Goal: Task Accomplishment & Management: Manage account settings

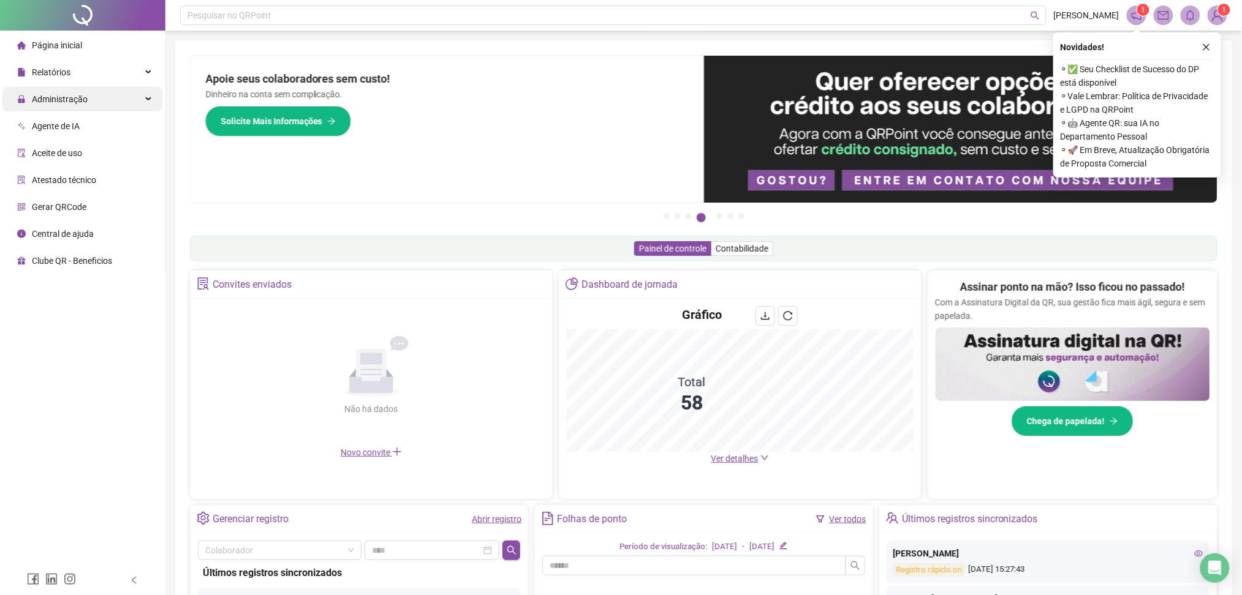
click at [131, 93] on div "Administração" at bounding box center [82, 99] width 160 height 25
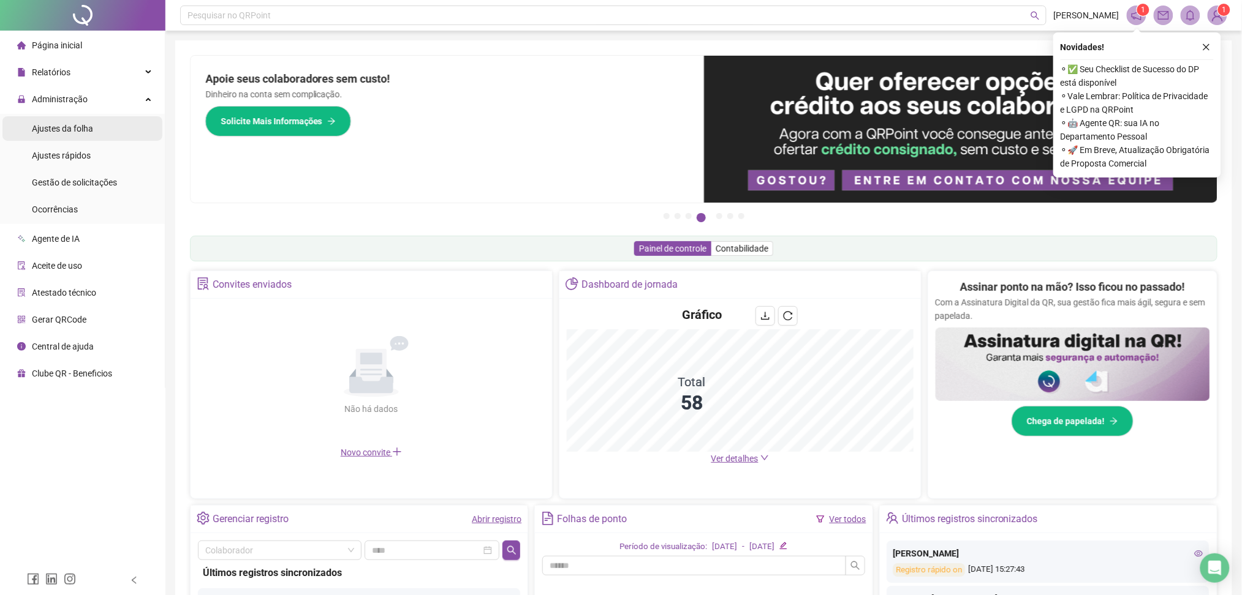
click at [72, 131] on span "Ajustes da folha" at bounding box center [62, 129] width 61 height 10
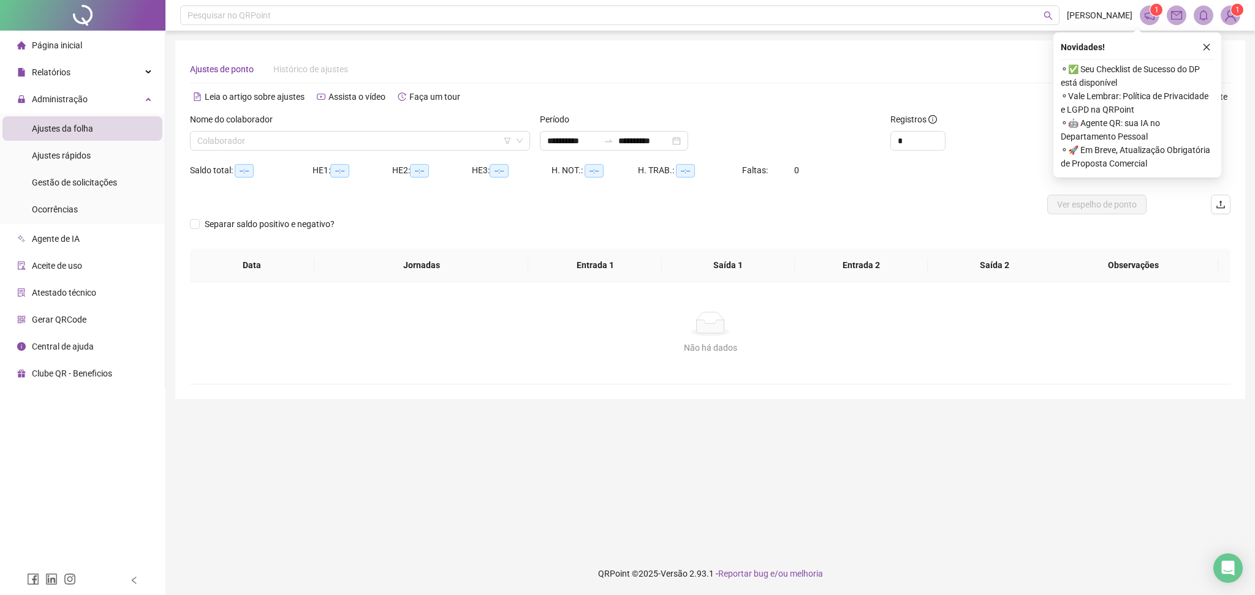
type input "**********"
click at [254, 146] on input "search" at bounding box center [354, 141] width 314 height 18
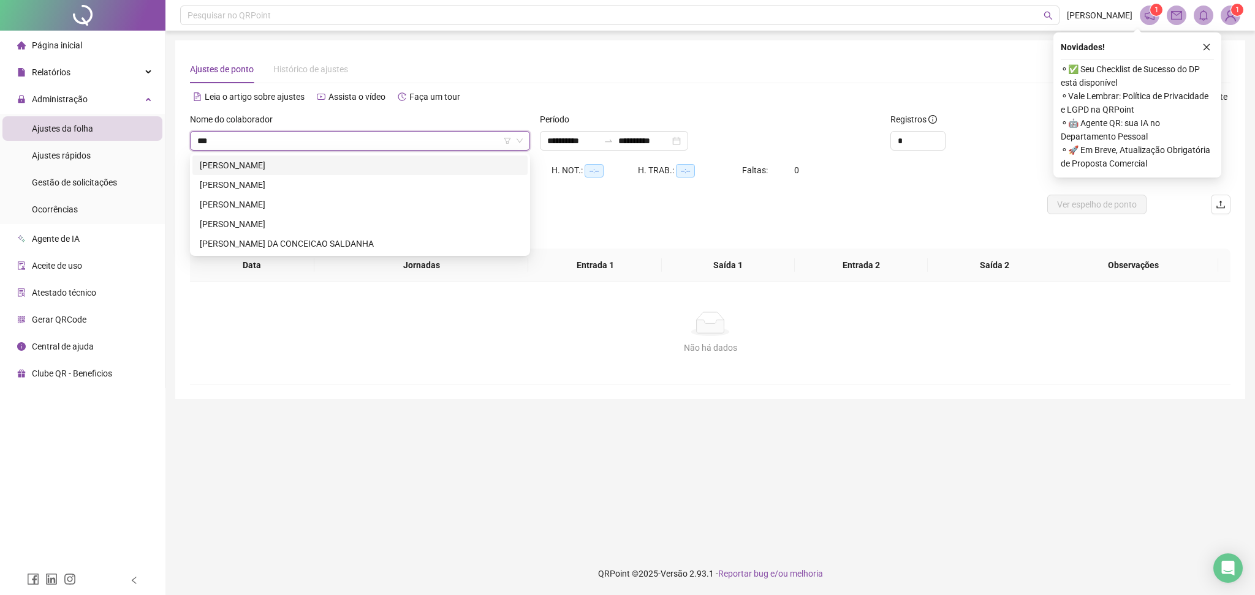
type input "****"
click at [241, 227] on div "[PERSON_NAME]" at bounding box center [360, 223] width 320 height 13
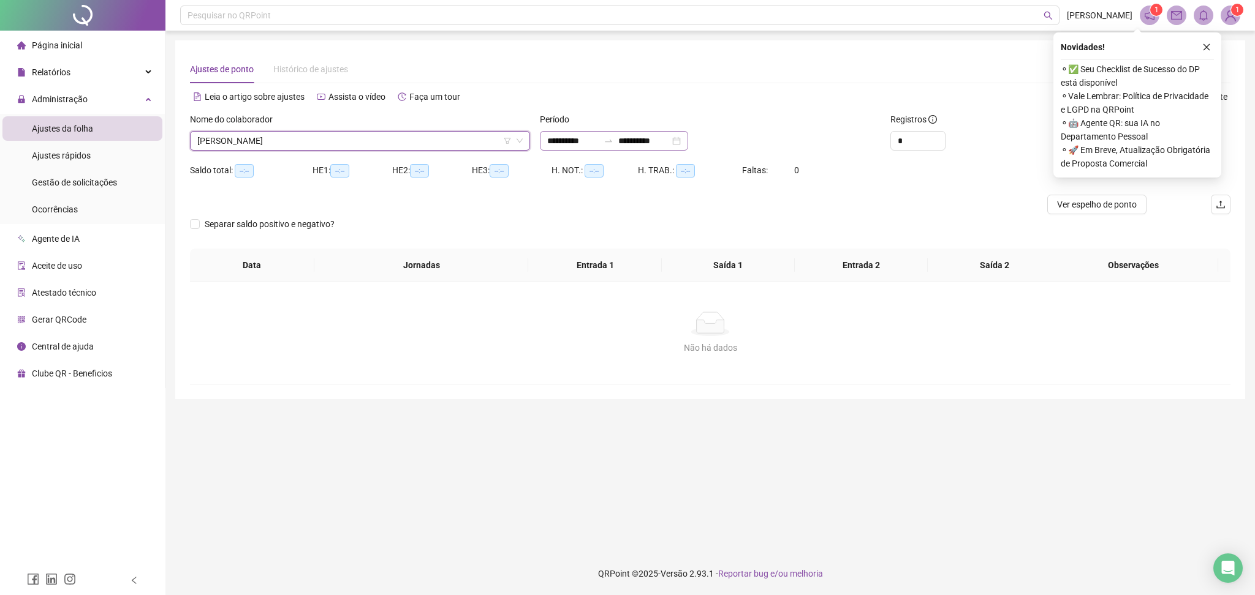
click at [613, 145] on icon "swap-right" at bounding box center [608, 141] width 10 height 10
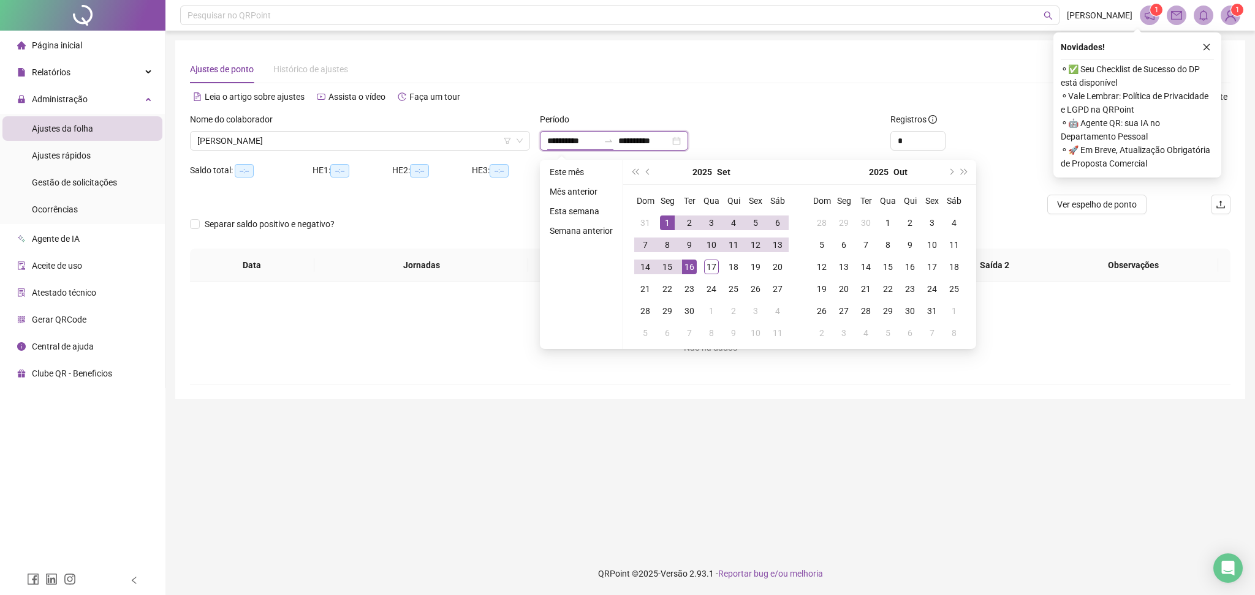
type input "**********"
click at [663, 222] on div "1" at bounding box center [667, 223] width 15 height 15
type input "**********"
drag, startPoint x: 714, startPoint y: 270, endPoint x: 861, endPoint y: 204, distance: 161.2
click at [714, 270] on div "17" at bounding box center [711, 267] width 15 height 15
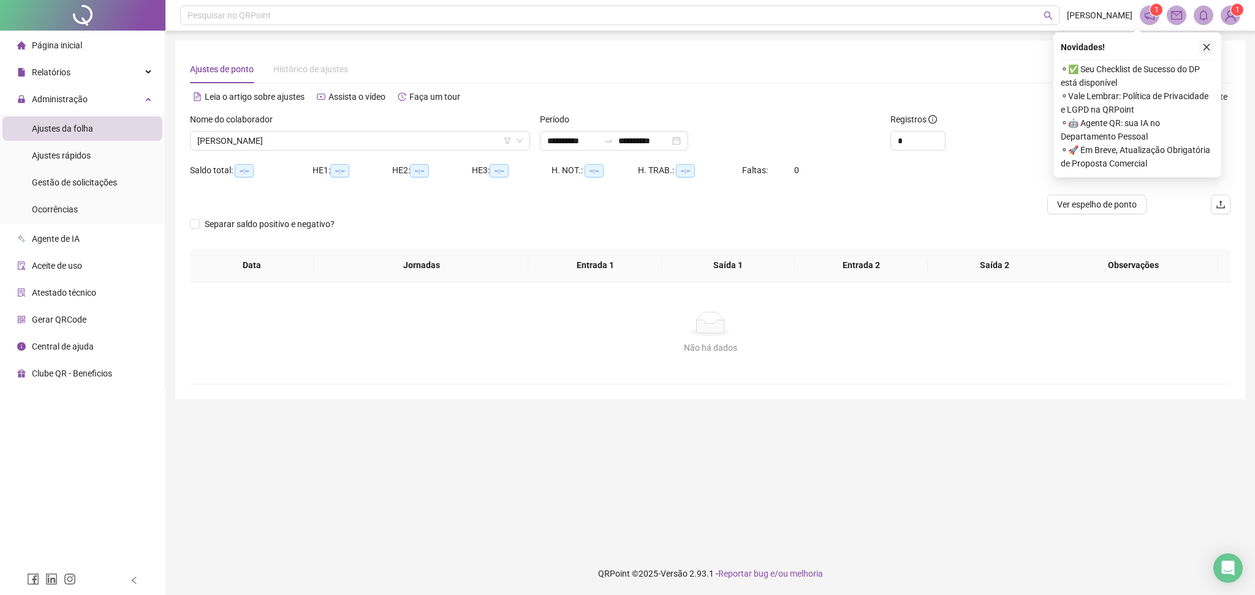
click at [940, 48] on icon "close" at bounding box center [1206, 47] width 7 height 7
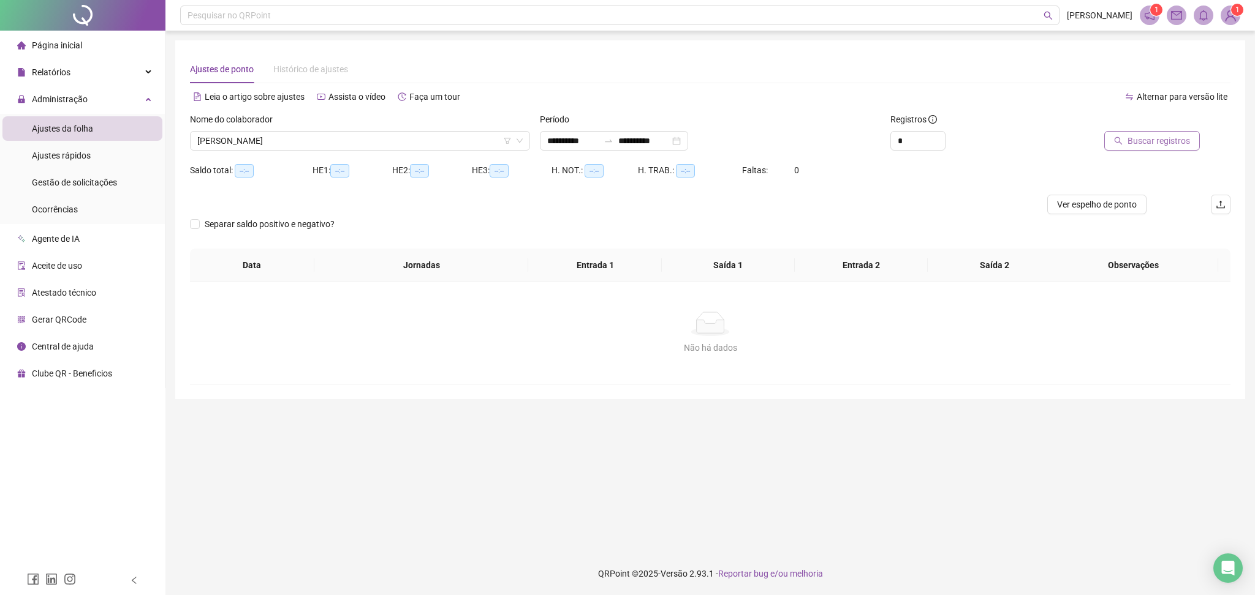
click at [940, 146] on span "Buscar registros" at bounding box center [1158, 140] width 62 height 13
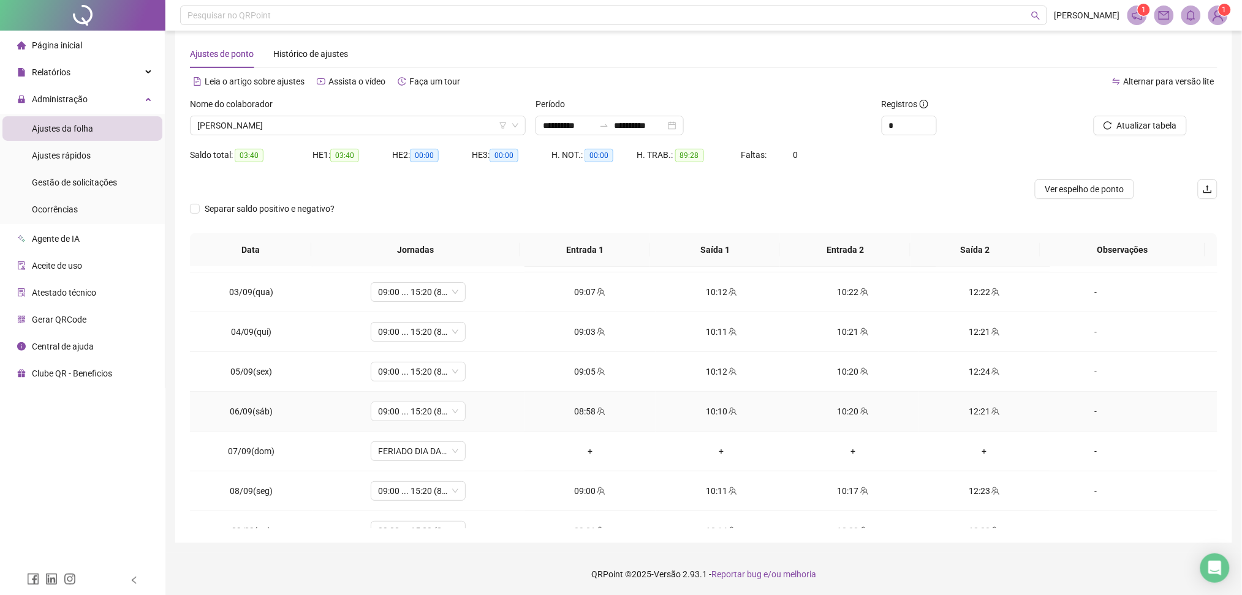
scroll to position [415, 0]
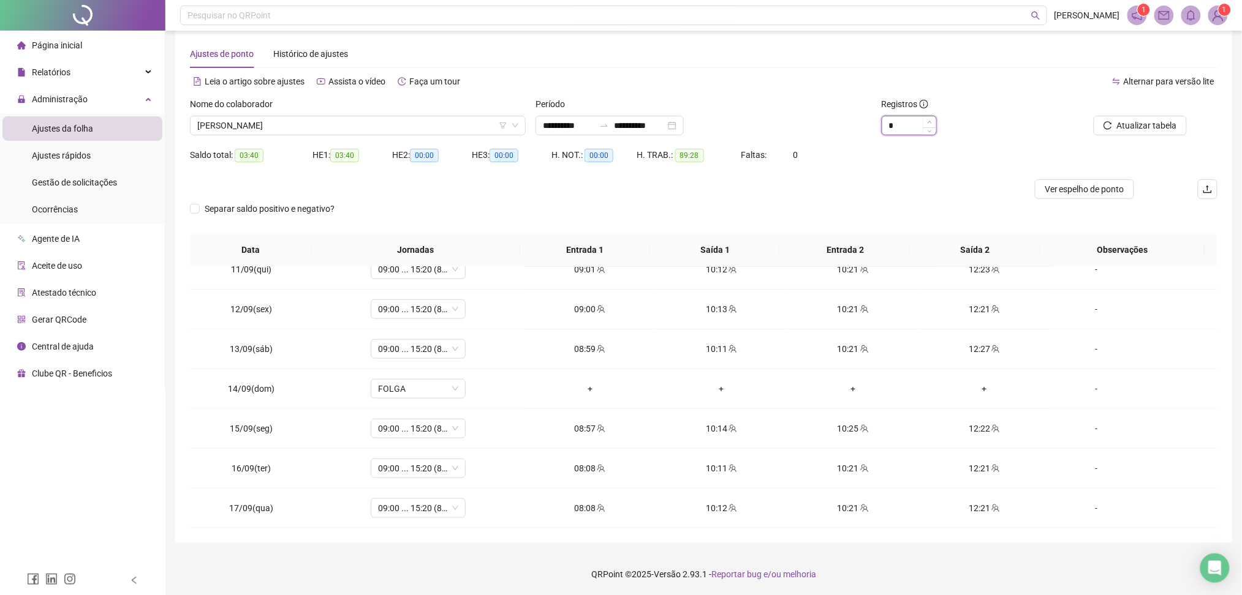
click at [929, 121] on icon "up" at bounding box center [929, 122] width 4 height 2
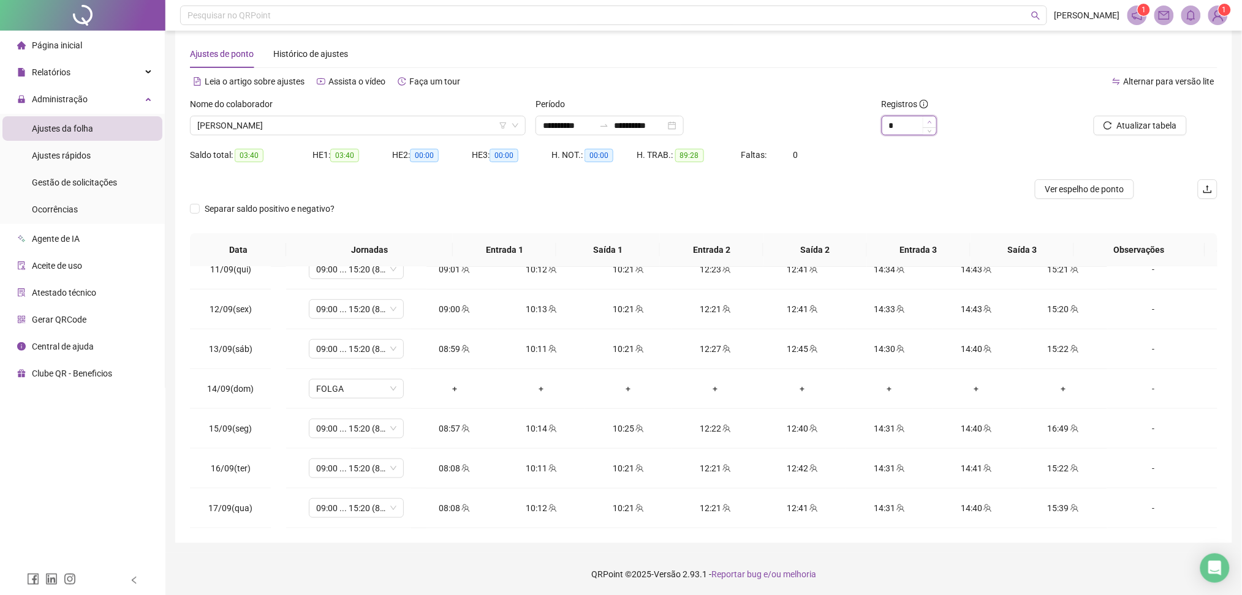
click at [929, 121] on icon "up" at bounding box center [929, 122] width 4 height 2
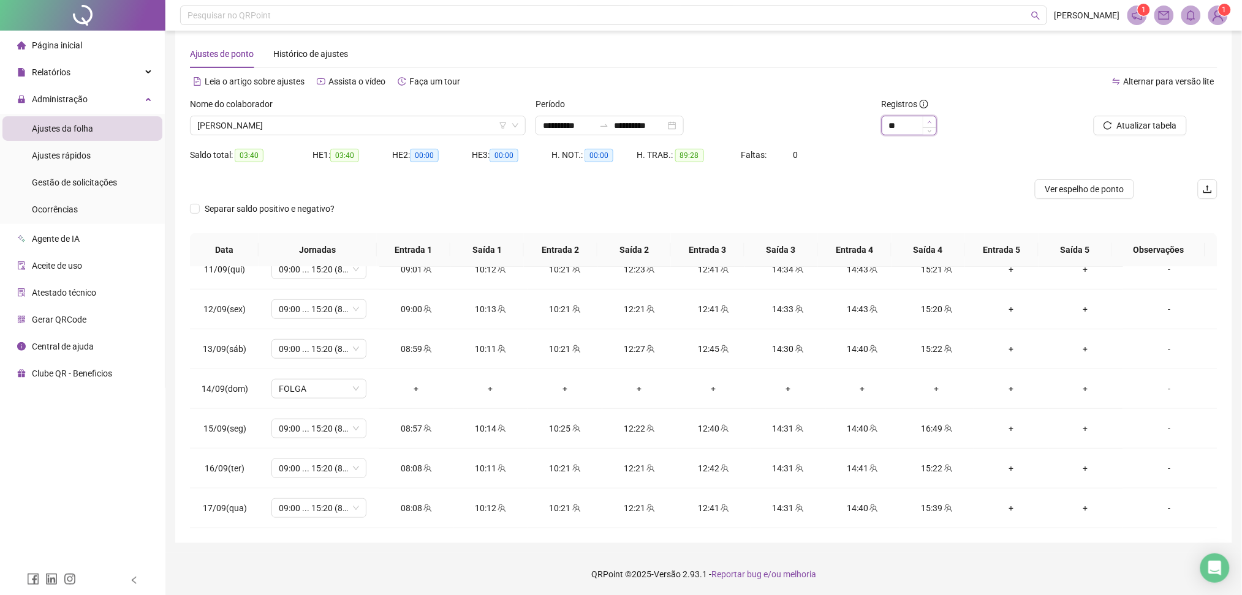
click at [929, 121] on icon "up" at bounding box center [929, 122] width 4 height 2
type input "**"
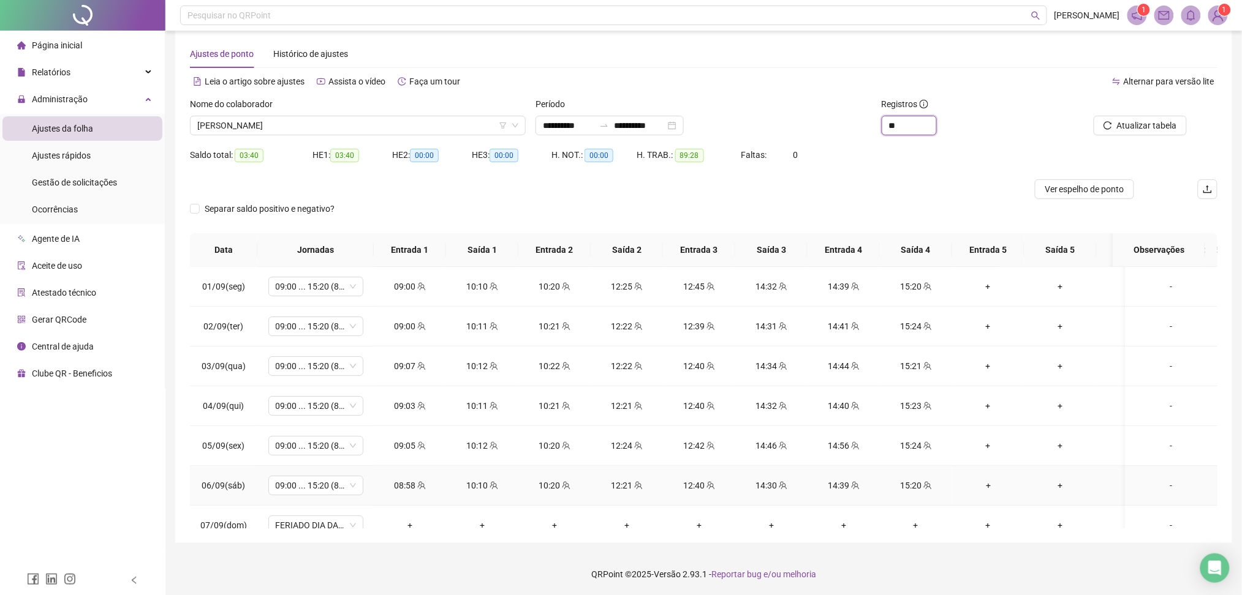
scroll to position [428, 0]
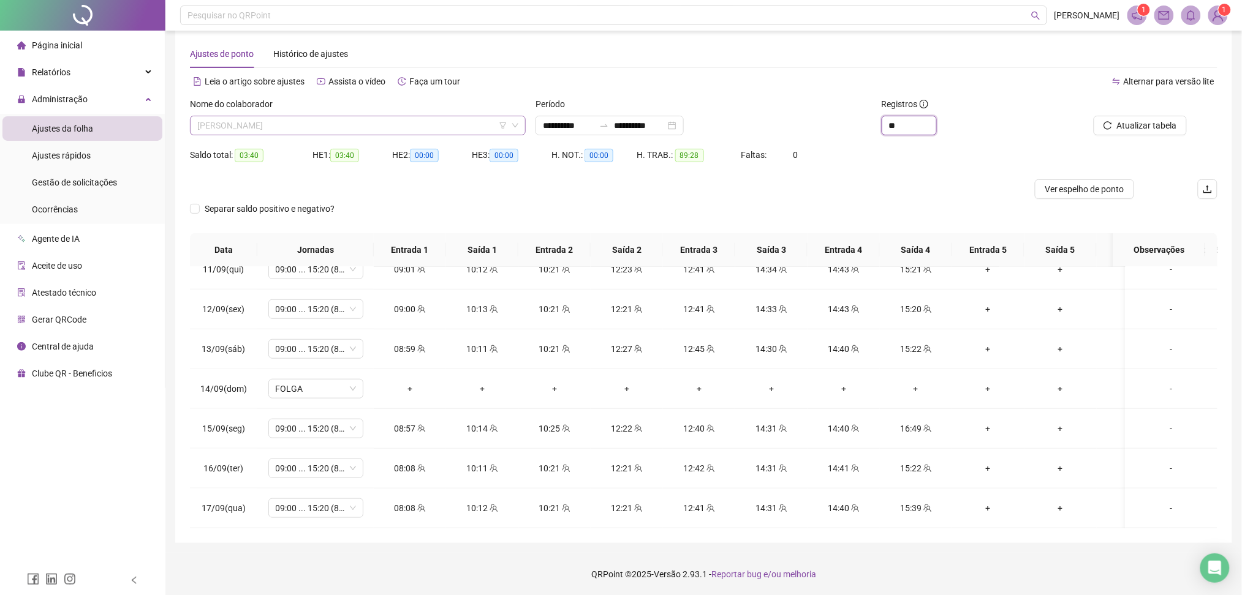
click at [485, 120] on span "[PERSON_NAME]" at bounding box center [357, 125] width 321 height 18
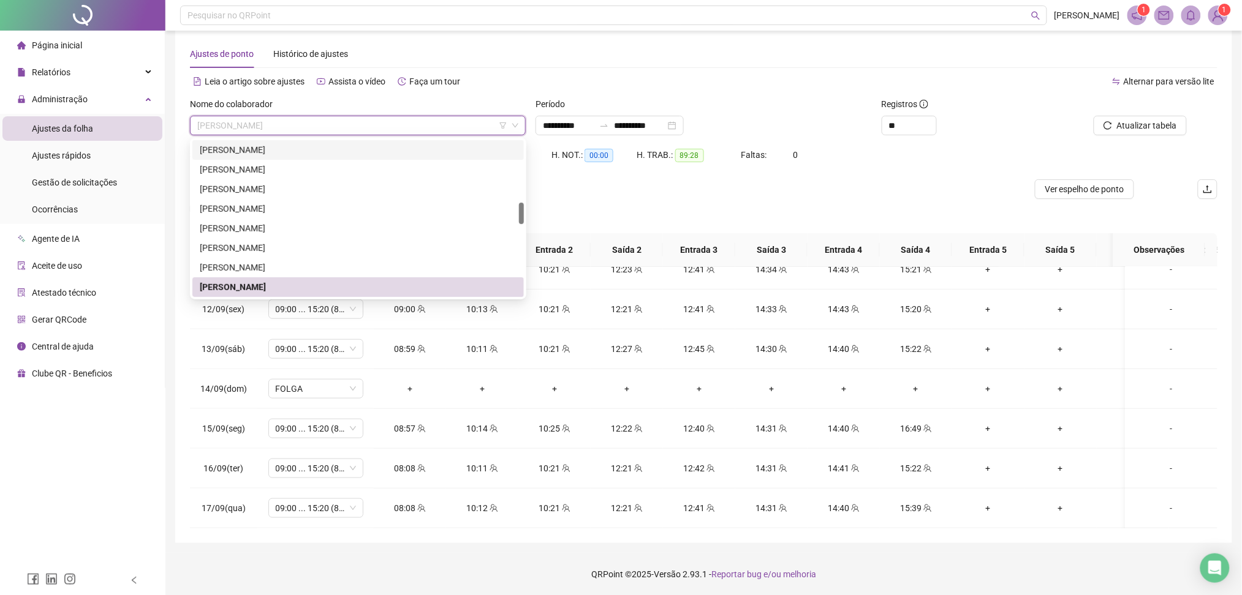
scroll to position [980, 0]
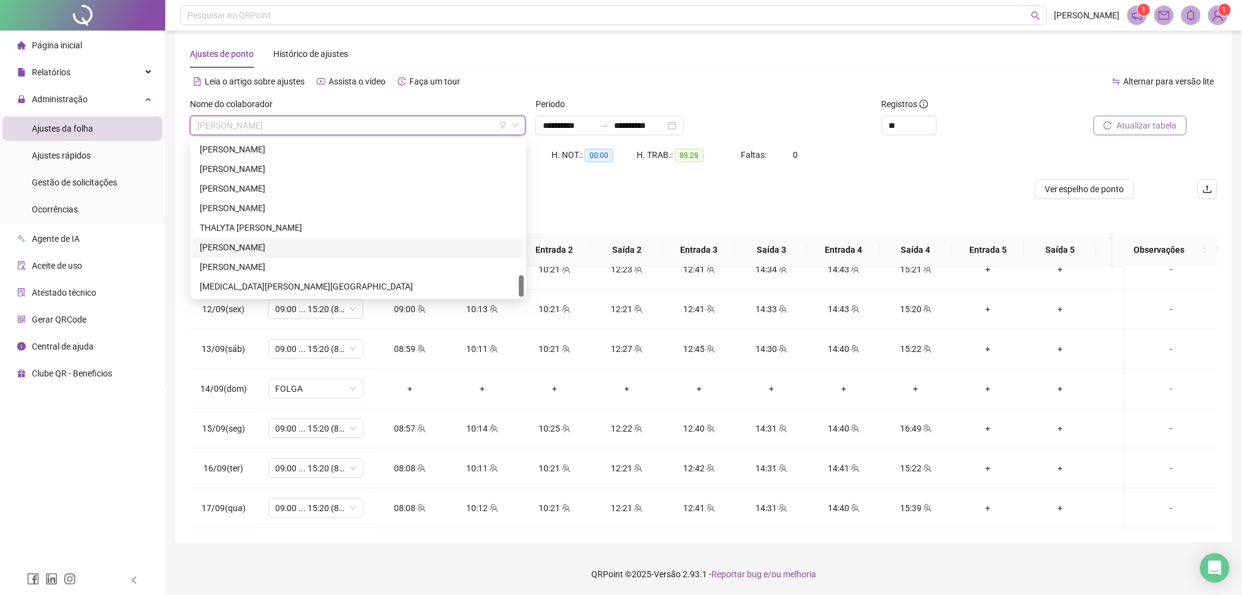
drag, startPoint x: 1122, startPoint y: 127, endPoint x: 1098, endPoint y: 132, distance: 24.4
click at [940, 126] on span "Atualizar tabela" at bounding box center [1147, 125] width 60 height 13
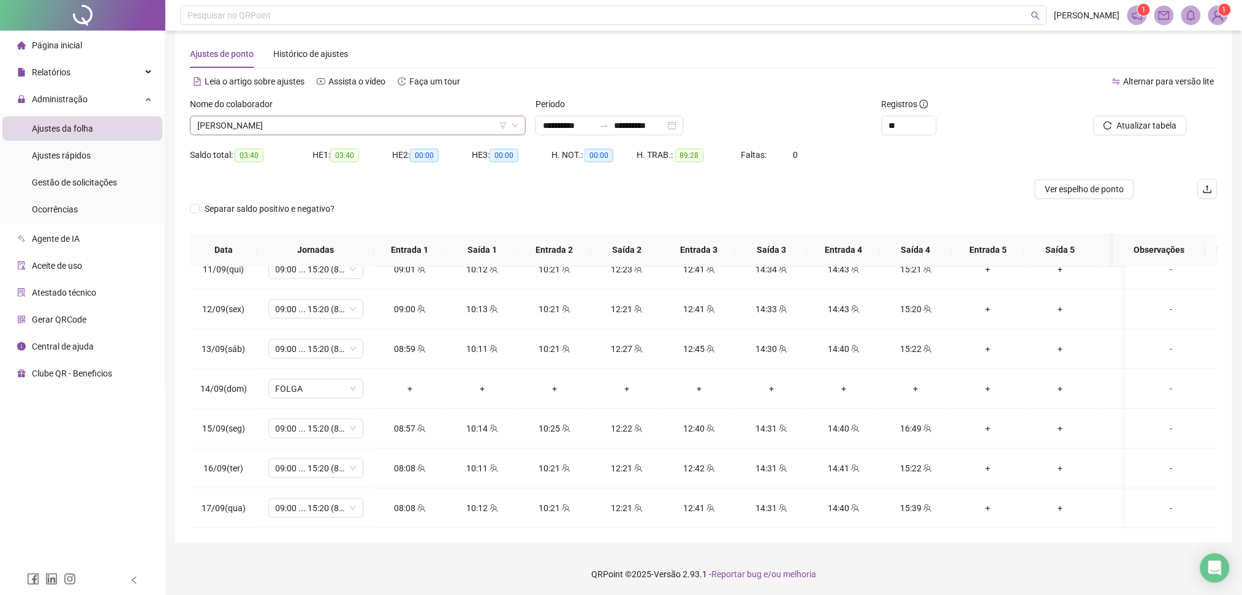
click at [350, 134] on div "[PERSON_NAME]" at bounding box center [358, 126] width 336 height 20
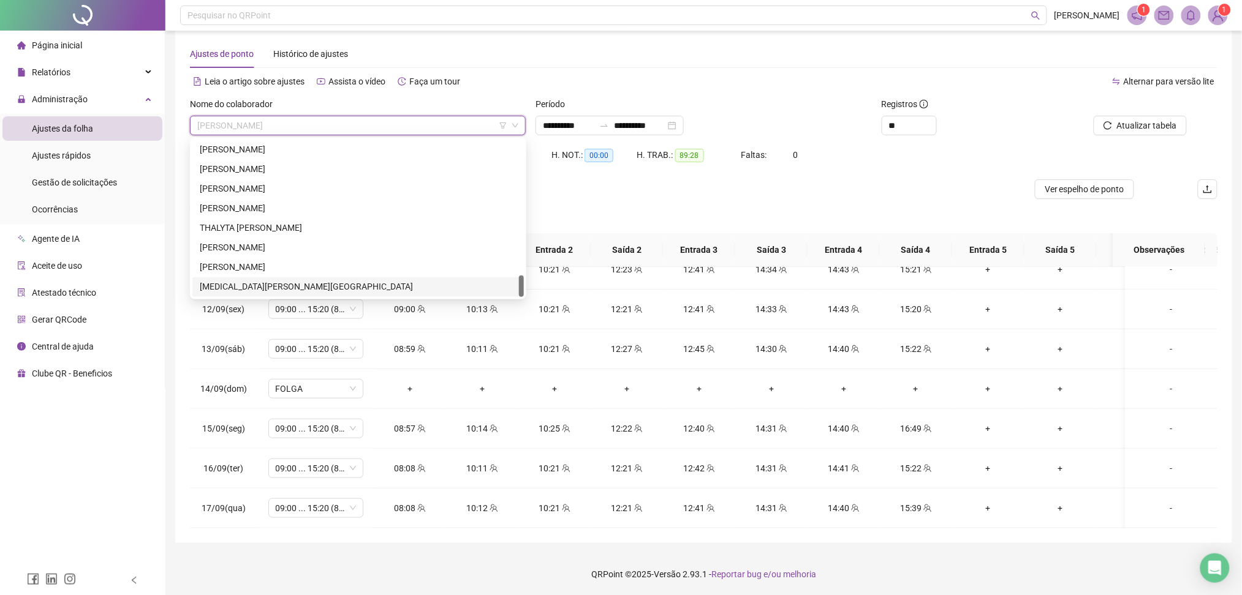
click at [268, 284] on div "[MEDICAL_DATA][PERSON_NAME][GEOGRAPHIC_DATA]" at bounding box center [358, 287] width 317 height 13
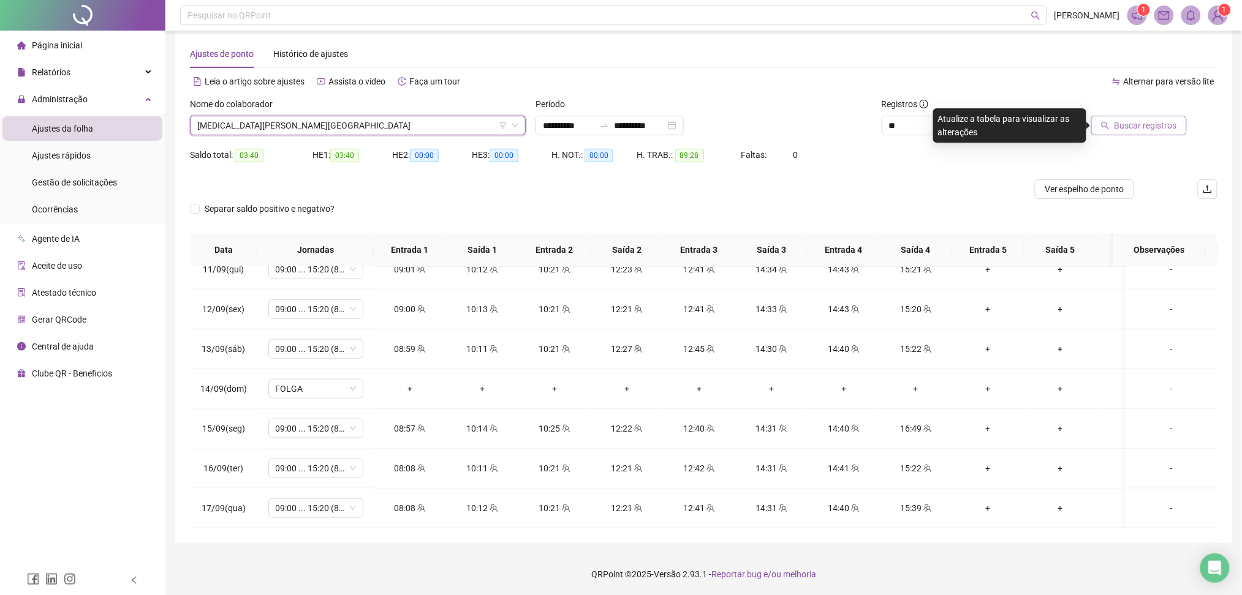
click at [940, 121] on span "Buscar registros" at bounding box center [1145, 125] width 62 height 13
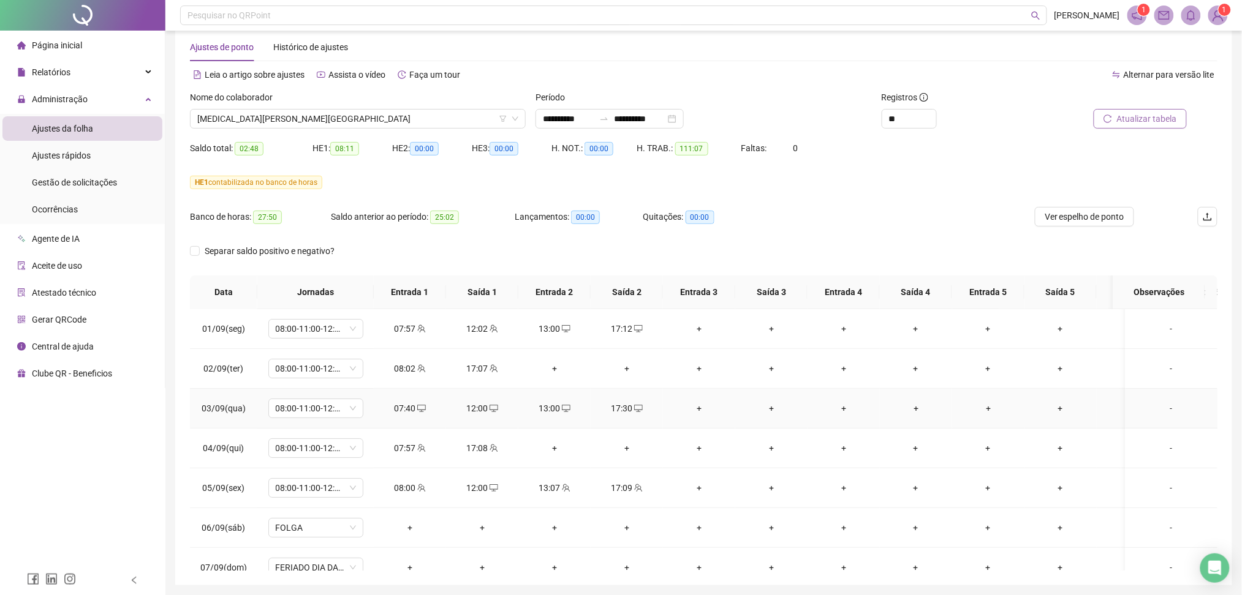
scroll to position [0, 0]
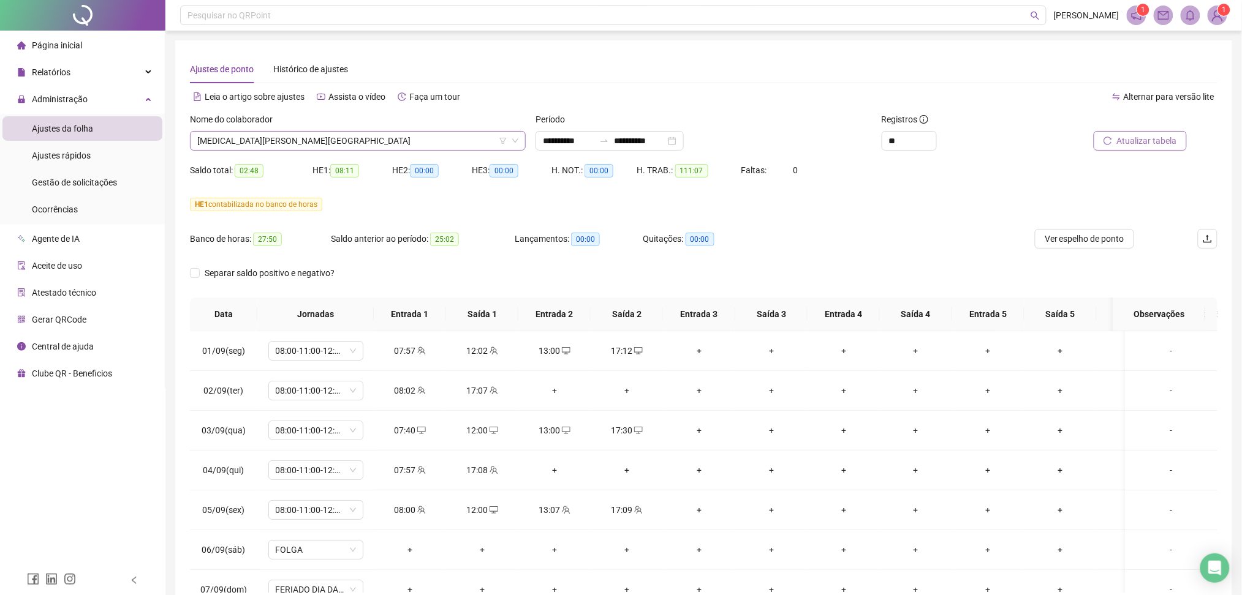
click at [279, 132] on span "[MEDICAL_DATA][PERSON_NAME][GEOGRAPHIC_DATA]" at bounding box center [357, 141] width 321 height 18
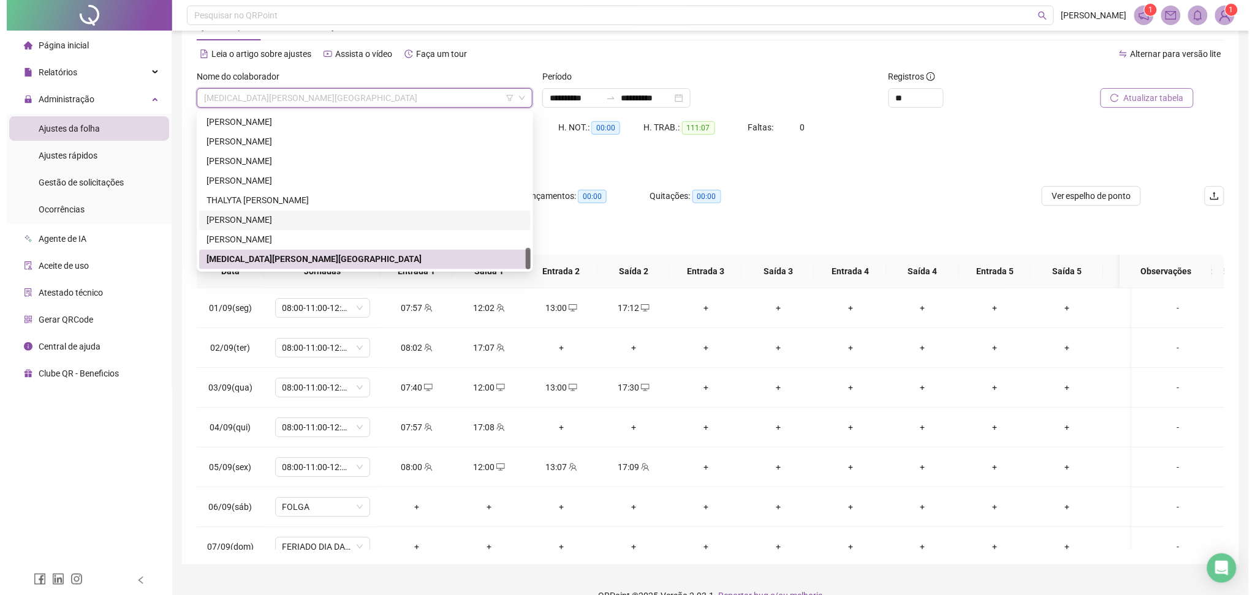
scroll to position [64, 0]
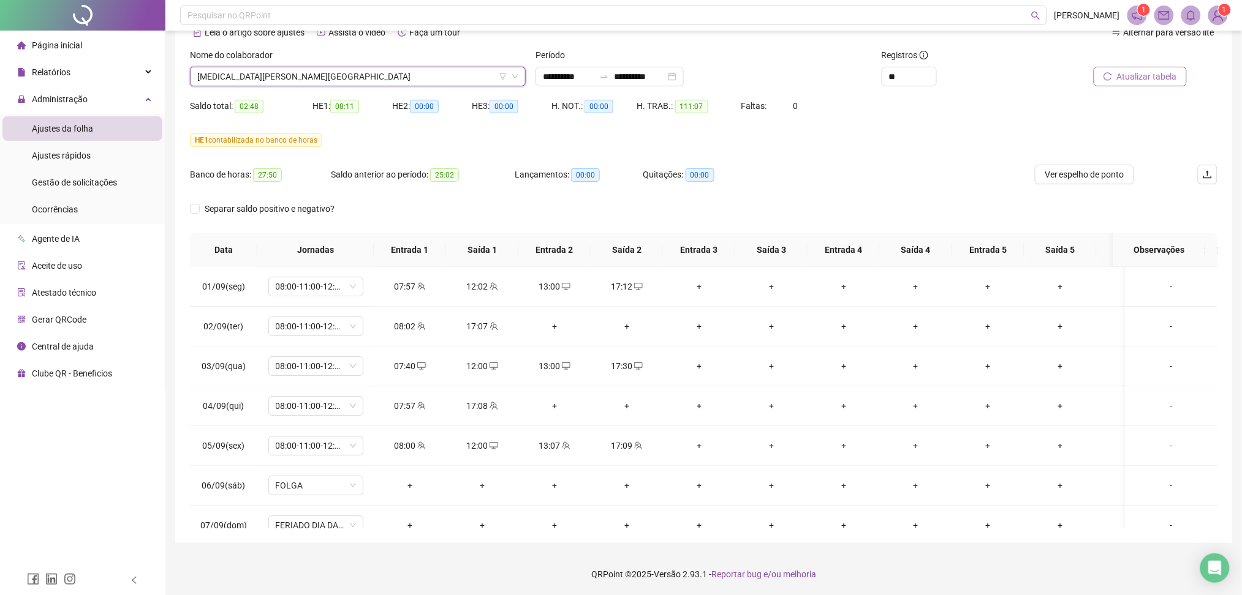
click at [305, 78] on span "[MEDICAL_DATA][PERSON_NAME][GEOGRAPHIC_DATA]" at bounding box center [357, 76] width 321 height 18
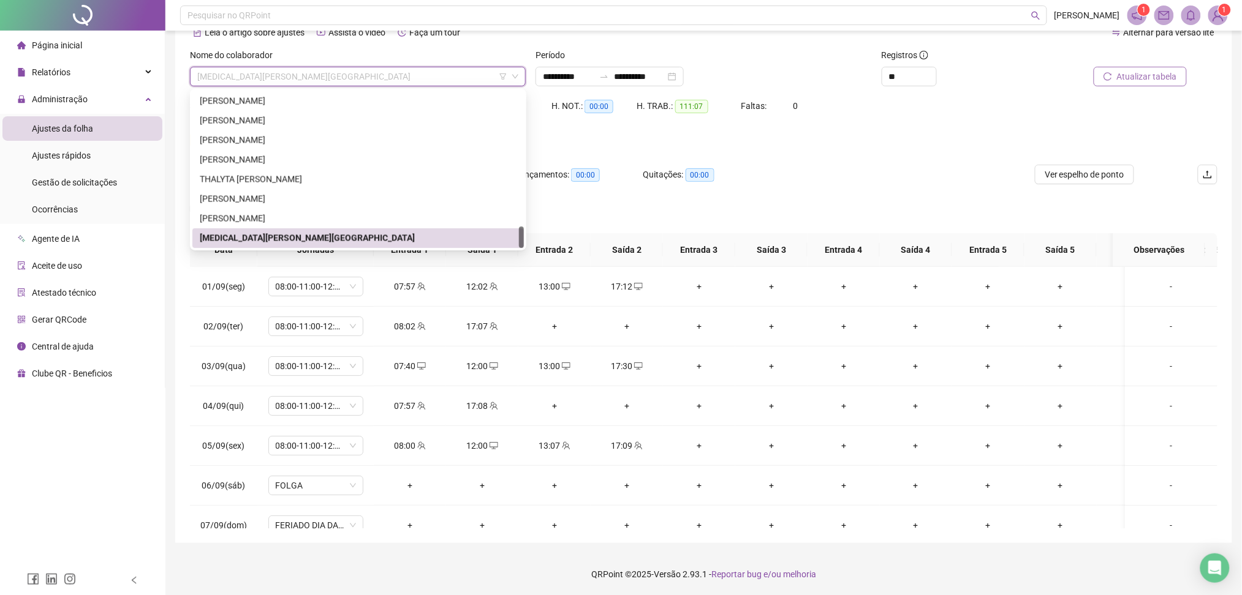
click at [289, 72] on span "[MEDICAL_DATA][PERSON_NAME][GEOGRAPHIC_DATA]" at bounding box center [357, 76] width 321 height 18
click at [251, 198] on div "[PERSON_NAME]" at bounding box center [358, 198] width 317 height 13
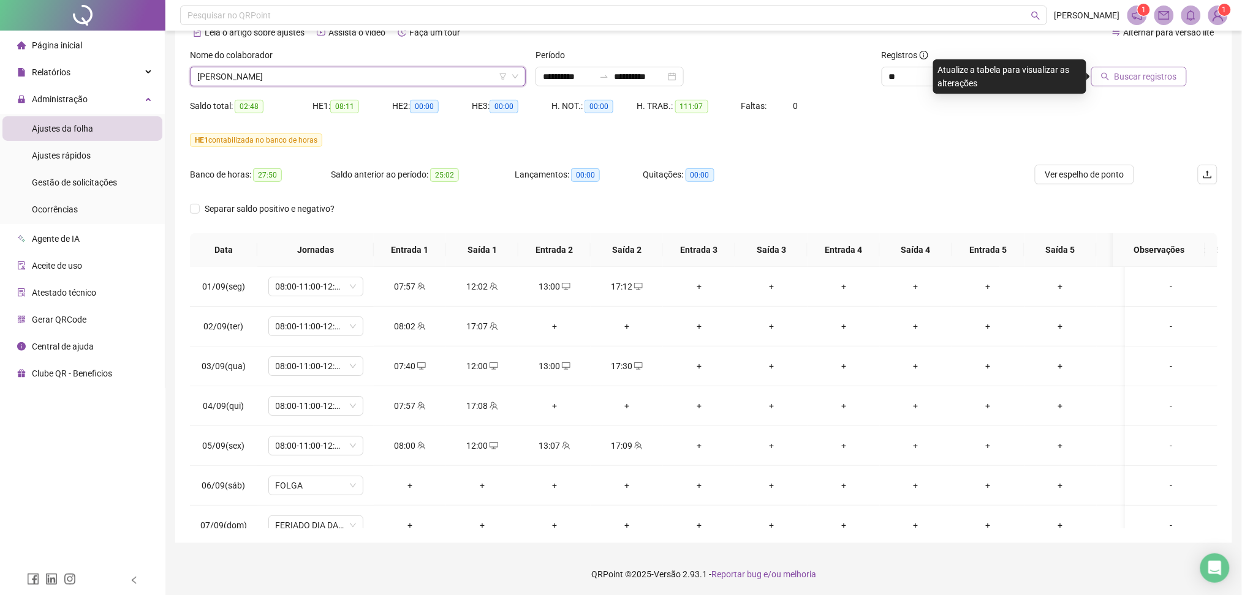
click at [940, 71] on span "Buscar registros" at bounding box center [1145, 76] width 62 height 13
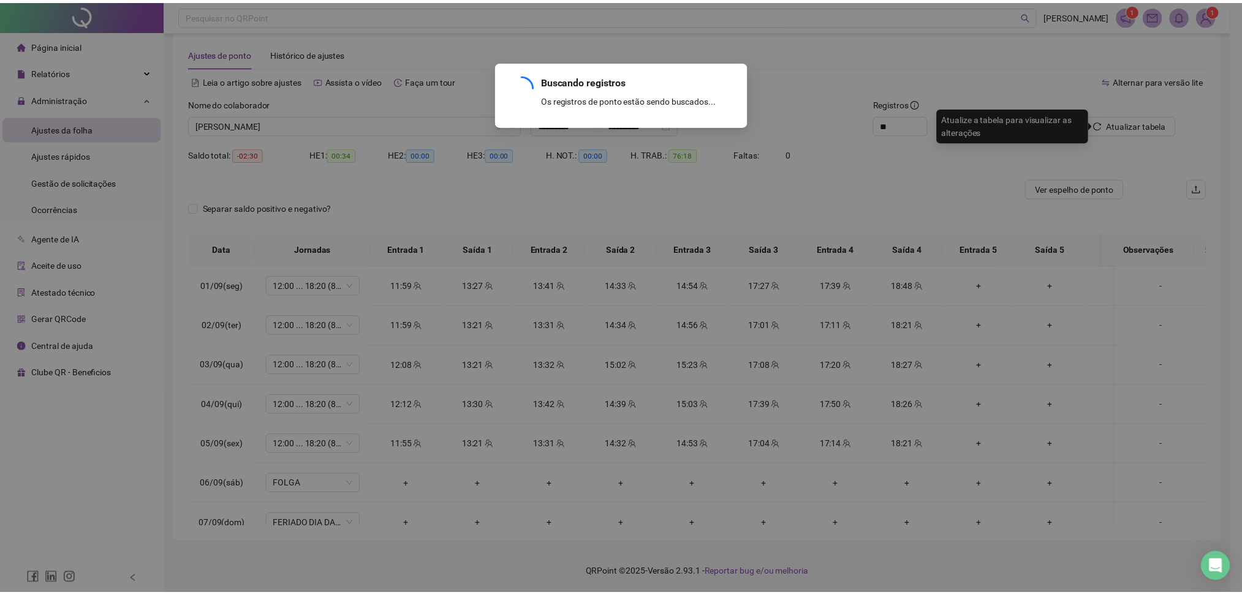
scroll to position [15, 0]
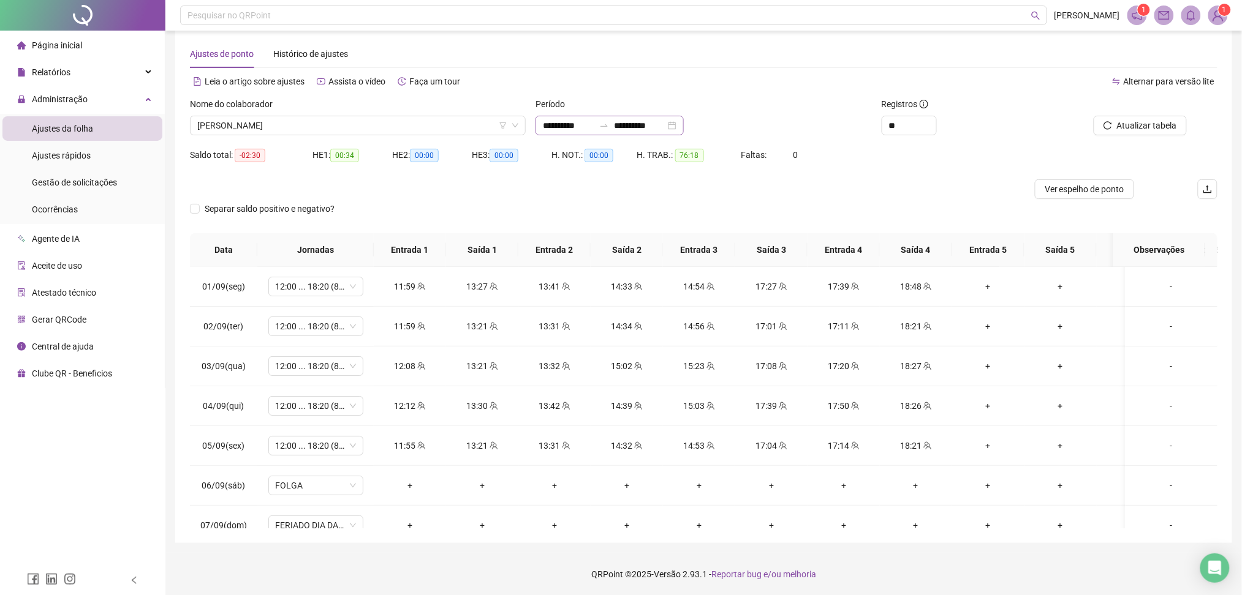
click at [684, 123] on div "**********" at bounding box center [609, 126] width 148 height 20
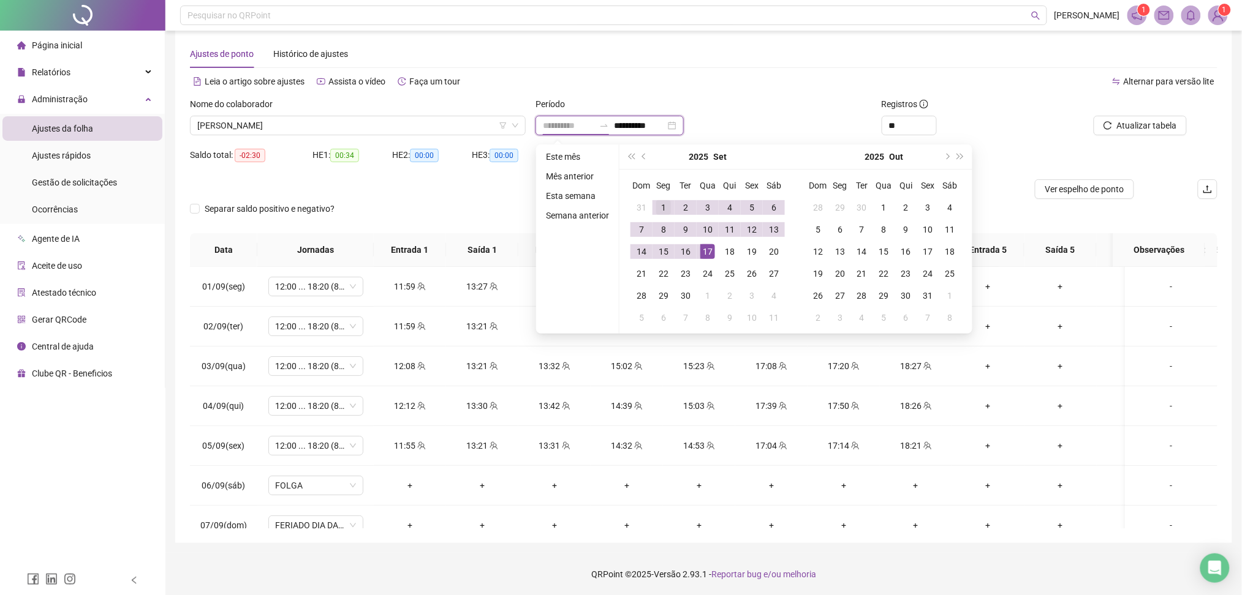
type input "**********"
click at [662, 204] on div "1" at bounding box center [663, 207] width 15 height 15
type input "**********"
click at [690, 251] on div "16" at bounding box center [685, 251] width 15 height 15
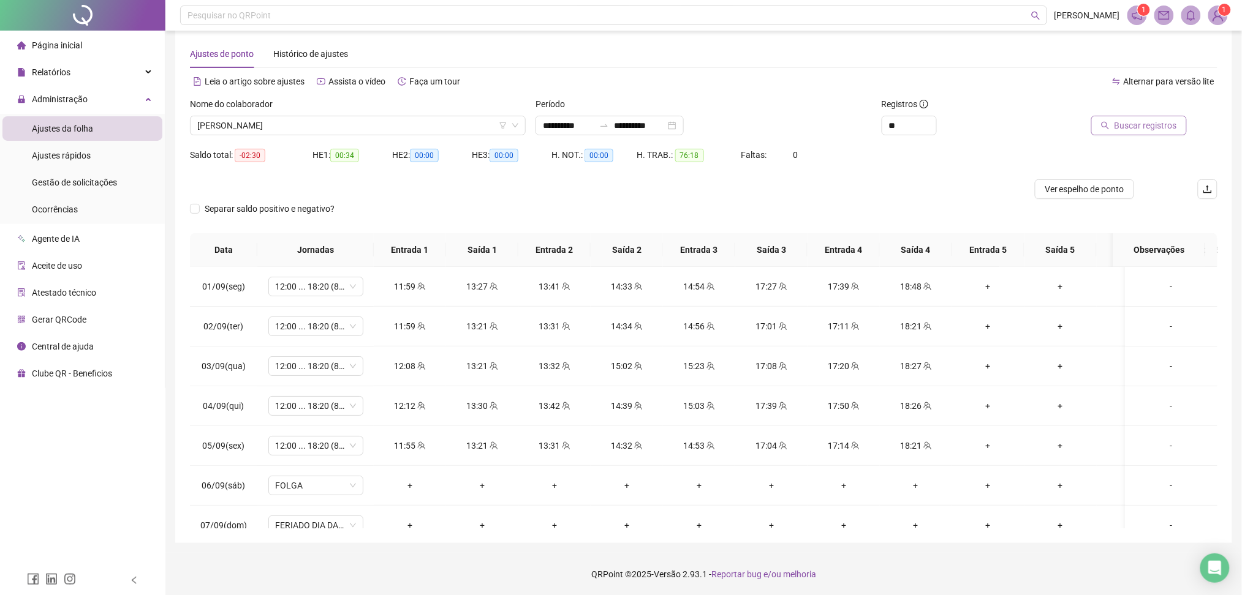
click at [940, 122] on span "Buscar registros" at bounding box center [1145, 125] width 62 height 13
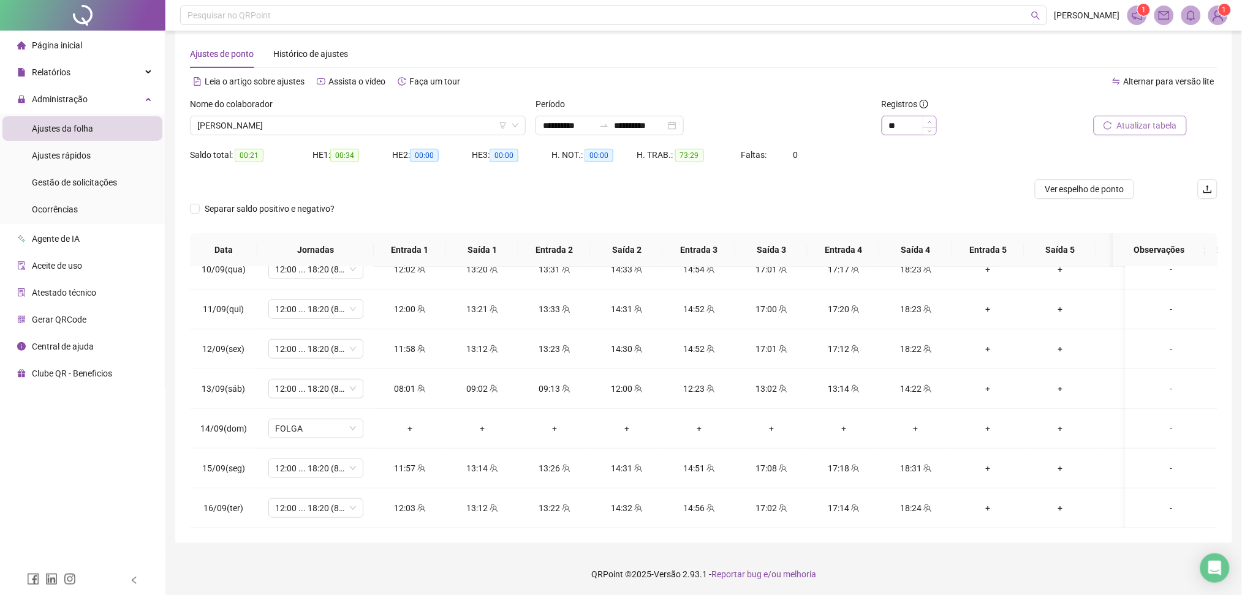
click at [926, 123] on span "Increase Value" at bounding box center [929, 121] width 13 height 11
click at [308, 126] on span "[PERSON_NAME]" at bounding box center [357, 125] width 321 height 18
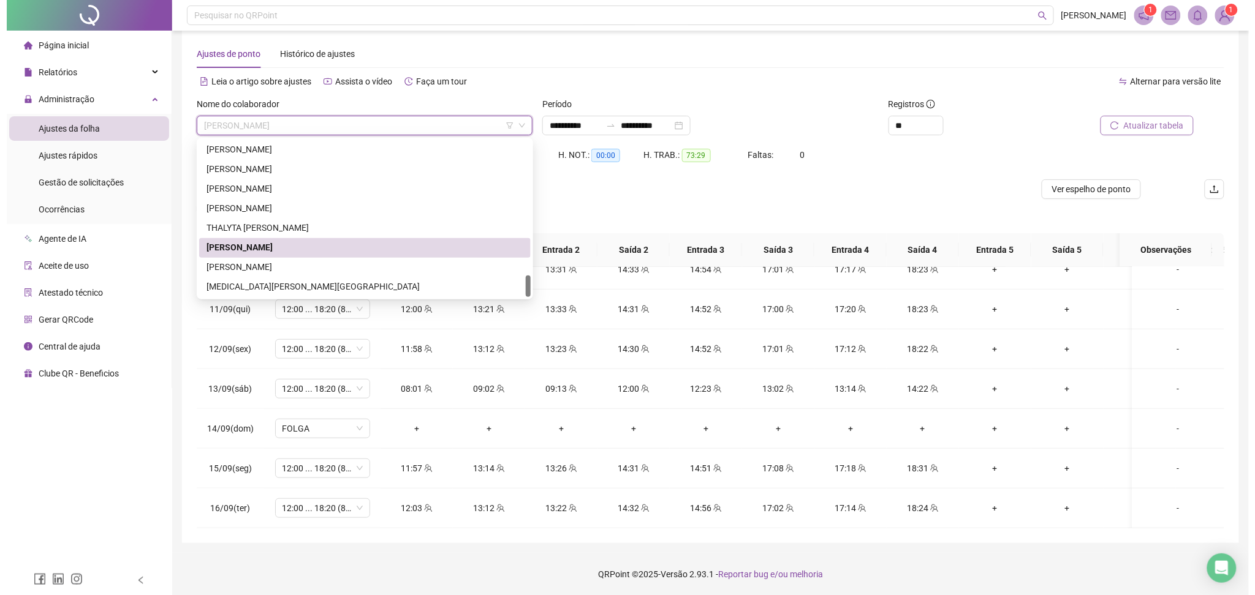
scroll to position [572, 0]
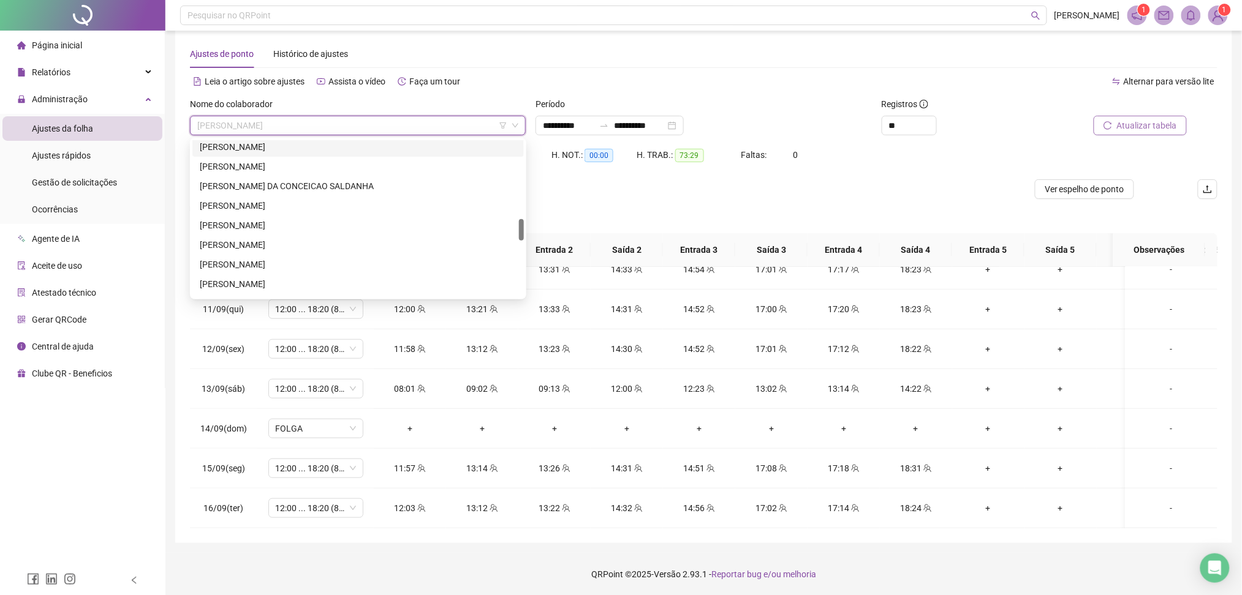
click at [940, 18] on img at bounding box center [1218, 15] width 18 height 18
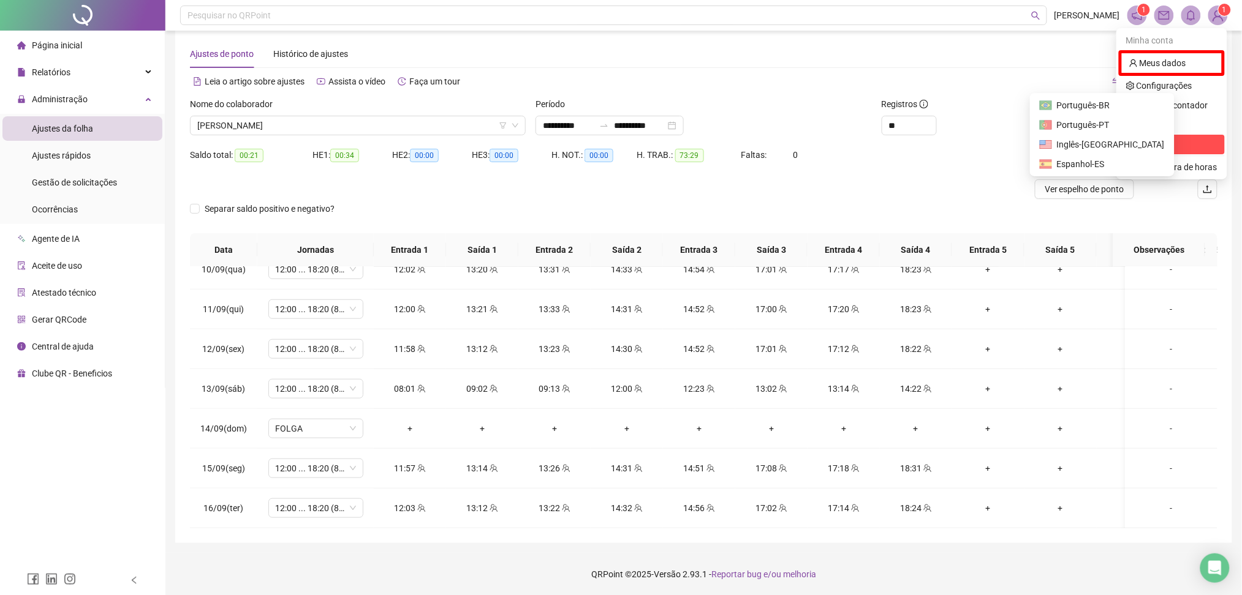
click at [940, 145] on span "Sair" at bounding box center [1143, 145] width 15 height 10
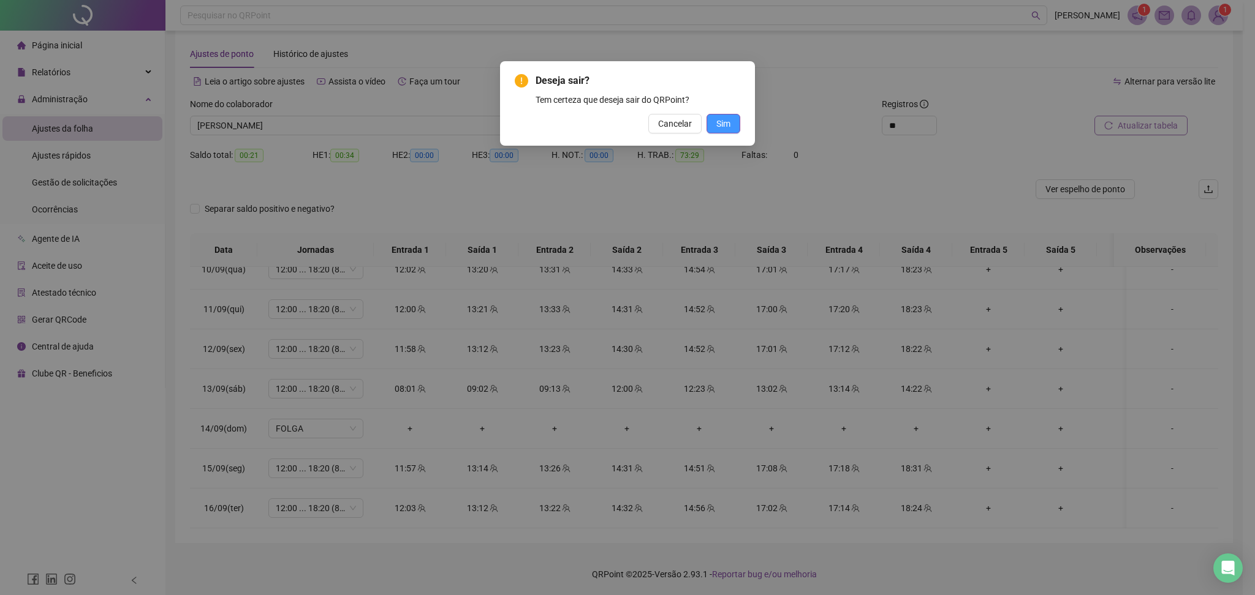
click at [733, 122] on button "Sim" at bounding box center [723, 124] width 34 height 20
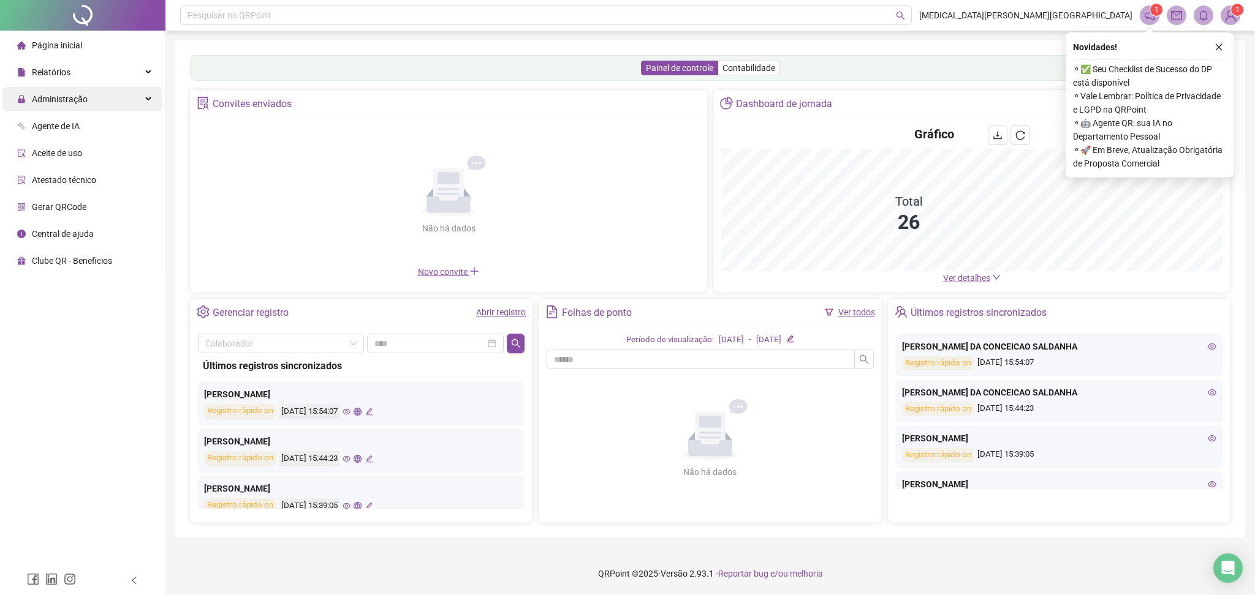
click at [99, 101] on div "Administração" at bounding box center [82, 99] width 160 height 25
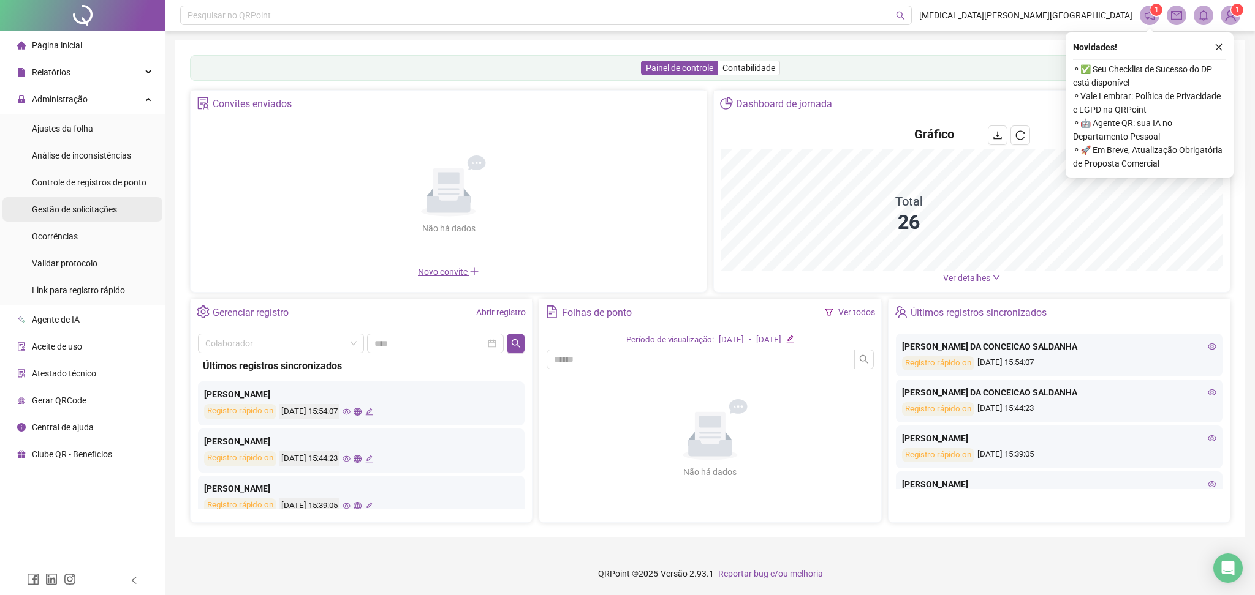
click at [75, 212] on span "Gestão de solicitações" at bounding box center [74, 210] width 85 height 10
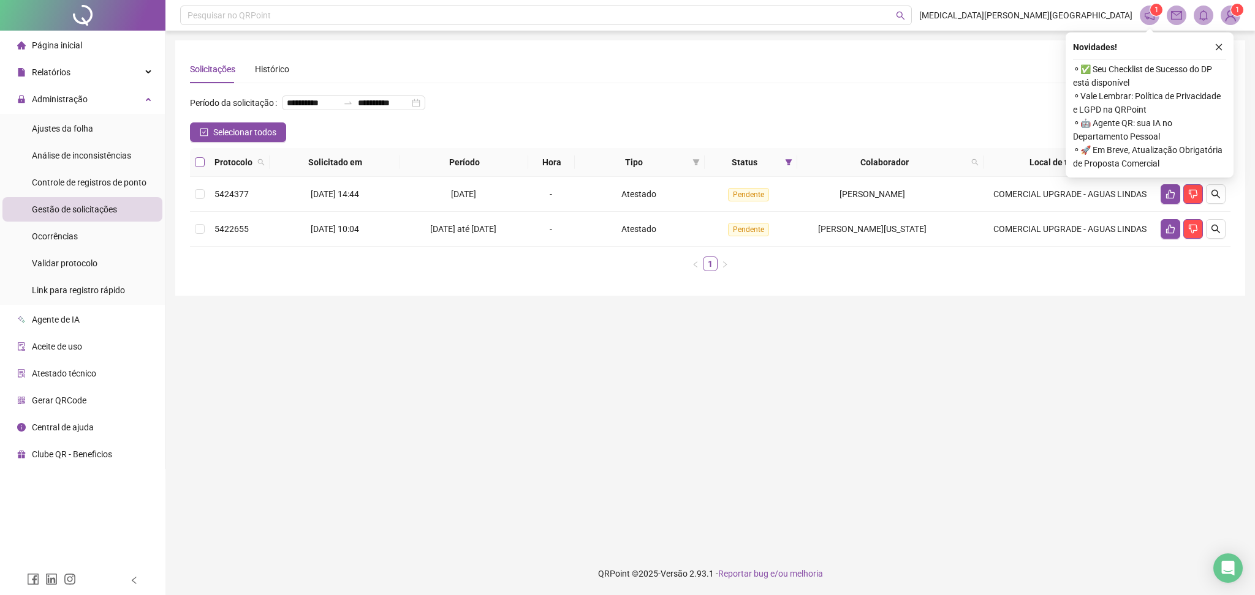
click at [199, 175] on th at bounding box center [200, 162] width 20 height 29
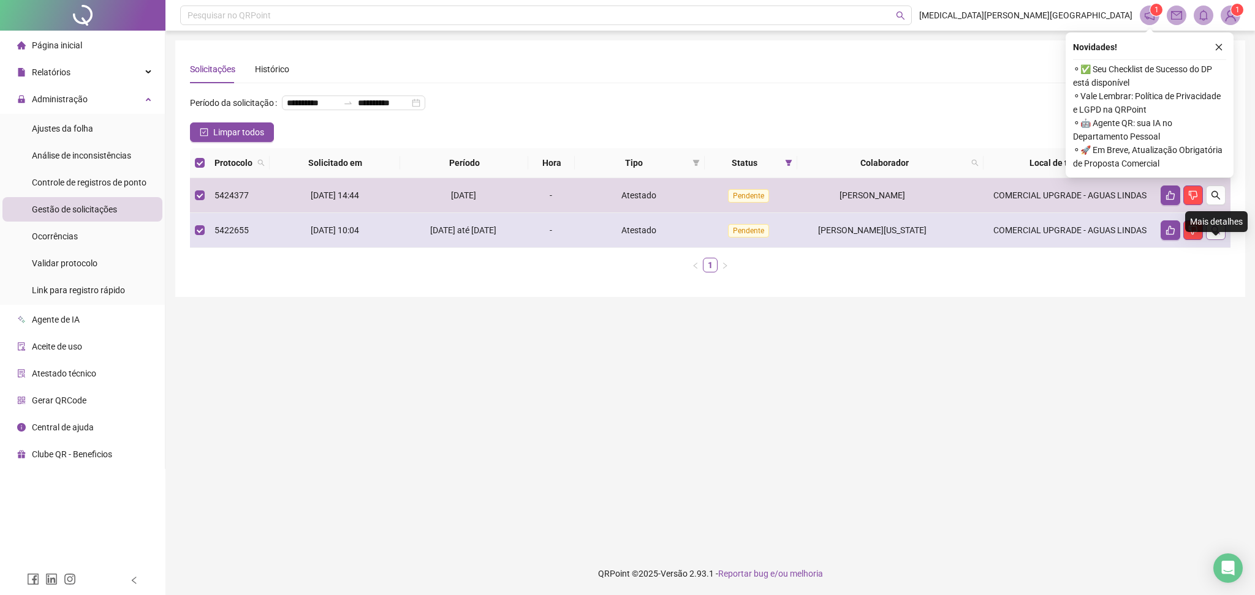
click at [1215, 235] on icon "search" at bounding box center [1215, 230] width 10 height 10
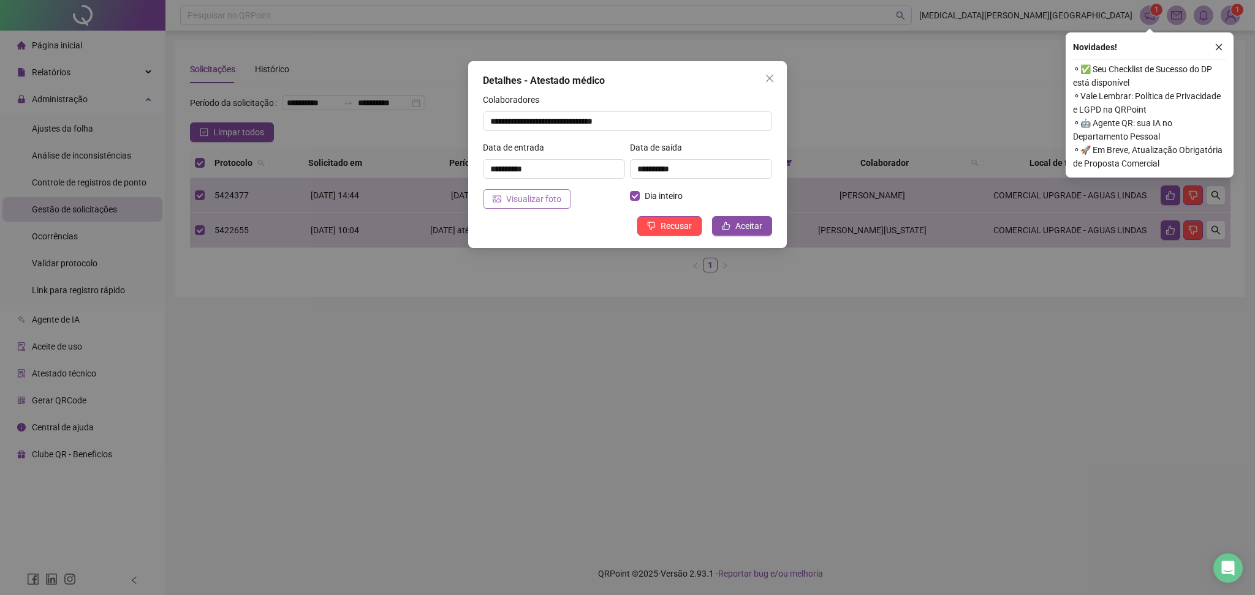
click at [545, 197] on span "Visualizar foto" at bounding box center [533, 198] width 55 height 13
click at [763, 225] on button "Aceitar" at bounding box center [742, 226] width 60 height 20
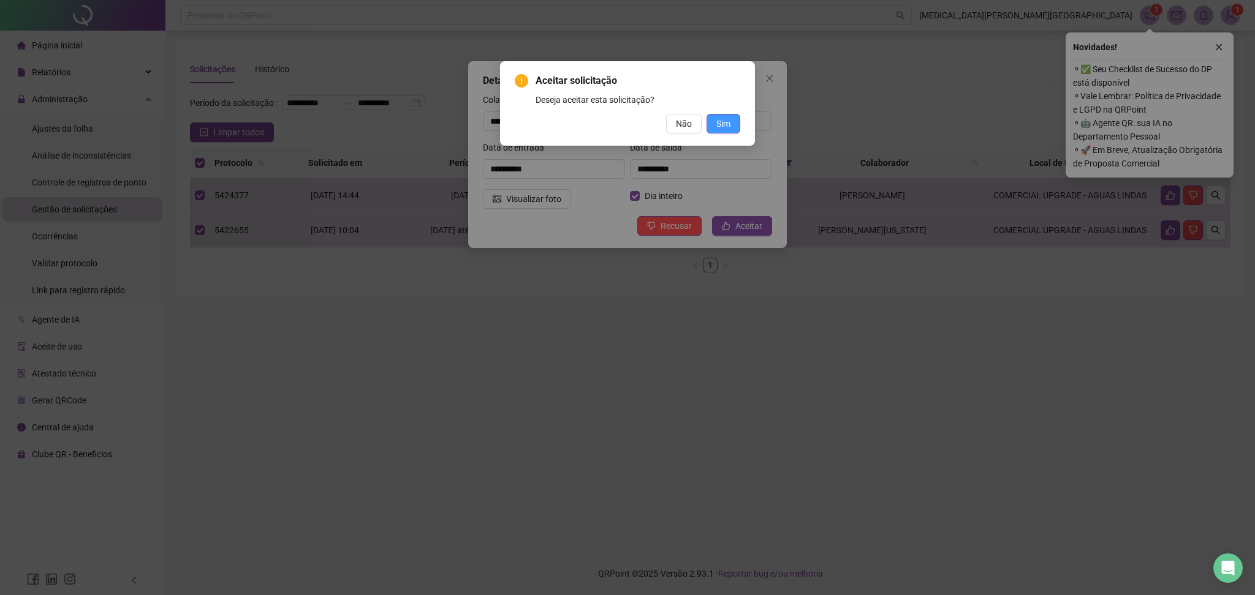
click at [733, 124] on button "Sim" at bounding box center [723, 124] width 34 height 20
click at [722, 123] on span "Sim" at bounding box center [723, 123] width 14 height 13
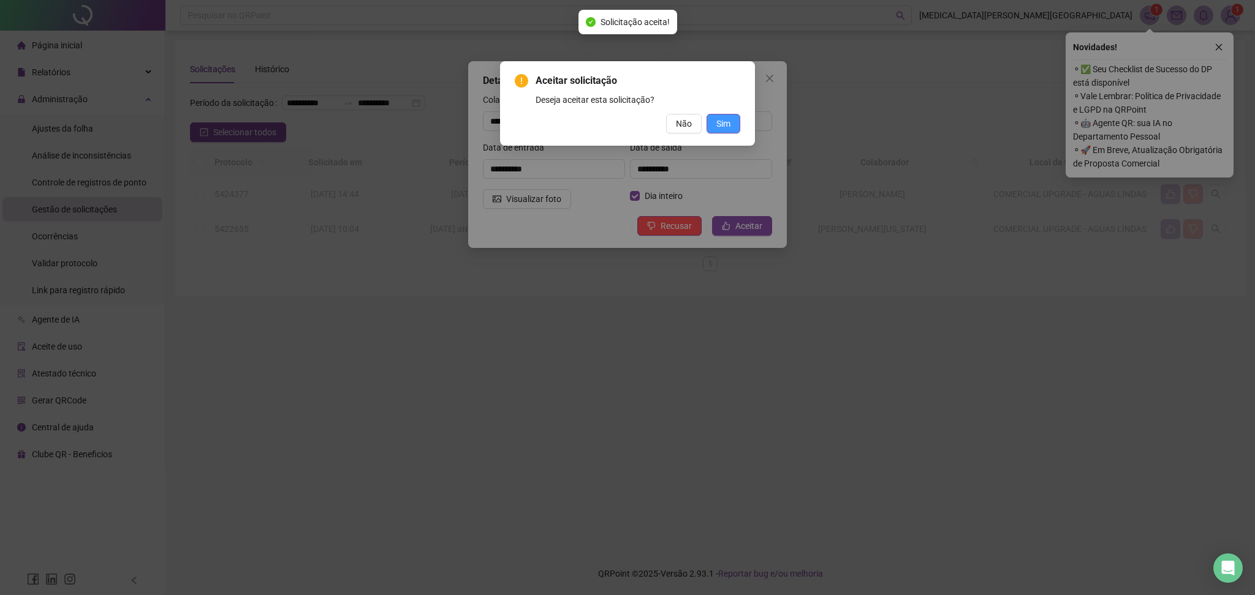
click at [727, 126] on div "Aceitar solicitação Deseja aceitar esta solicitação? Não Sim" at bounding box center [627, 297] width 1255 height 595
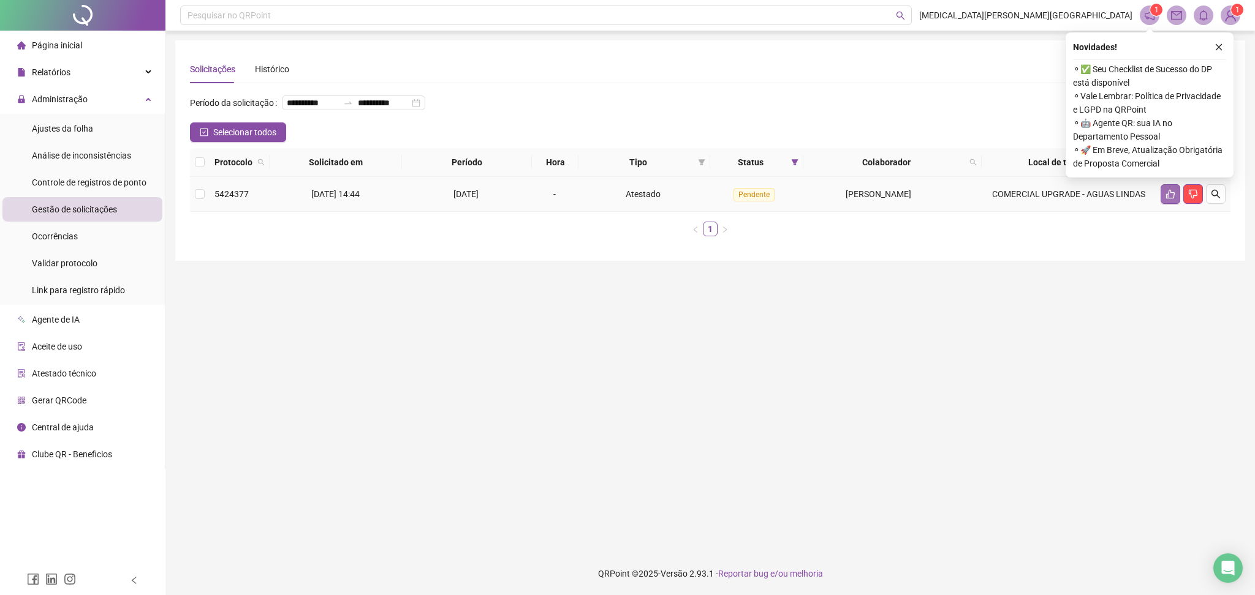
click at [1168, 199] on icon "like" at bounding box center [1170, 194] width 9 height 9
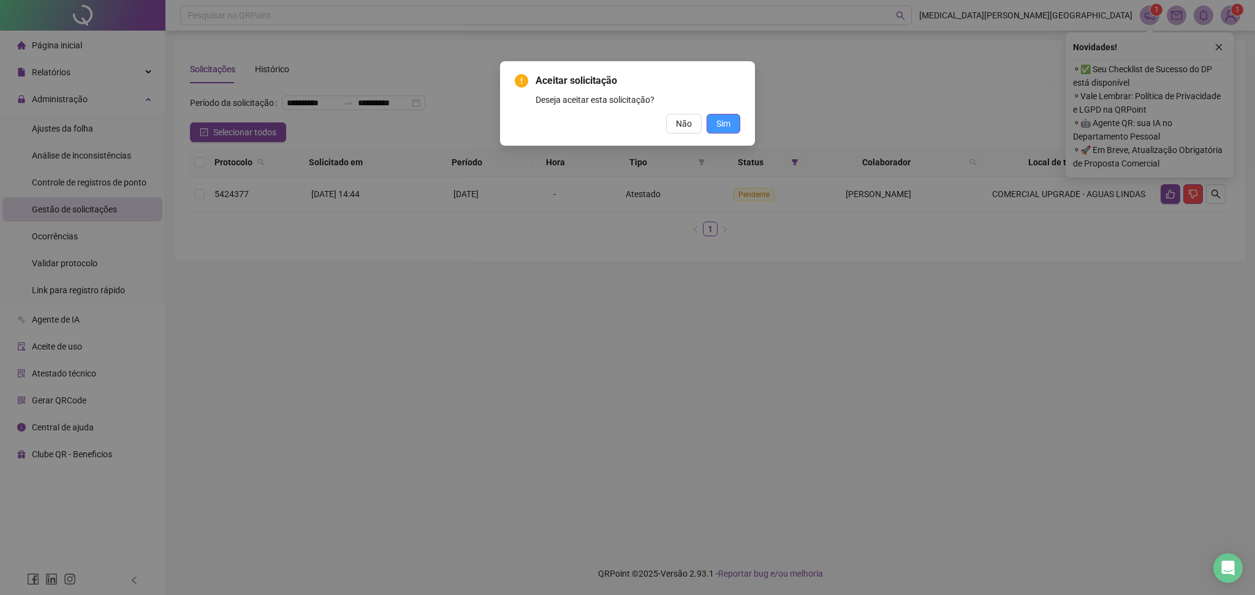
click at [723, 124] on span "Sim" at bounding box center [723, 123] width 14 height 13
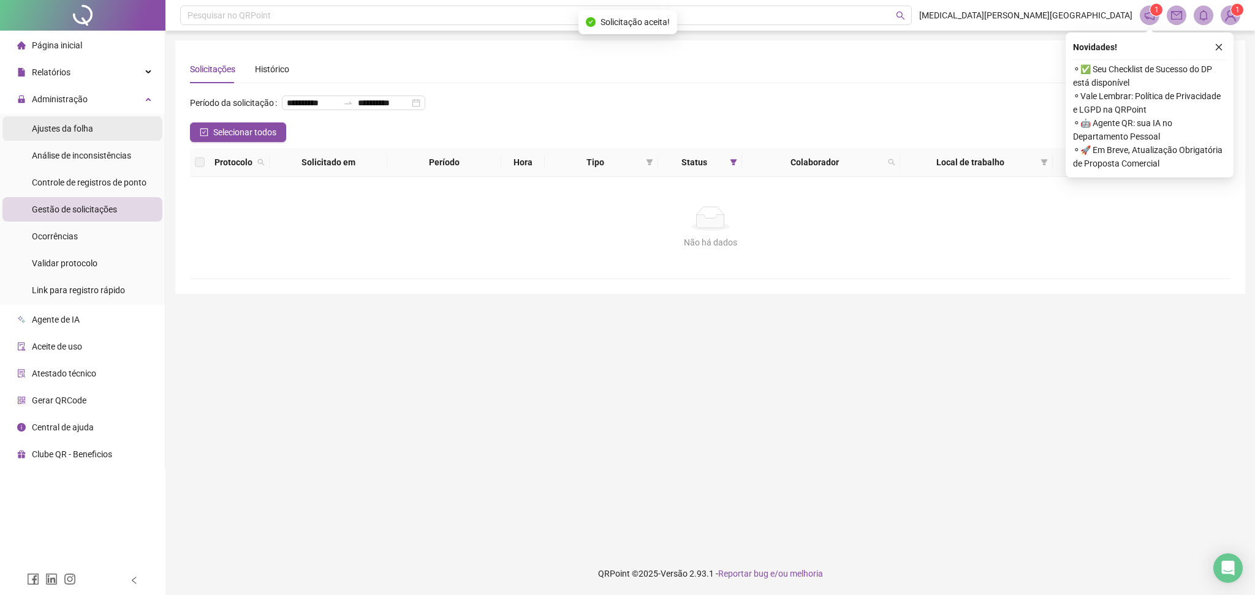
click at [81, 131] on span "Ajustes da folha" at bounding box center [62, 129] width 61 height 10
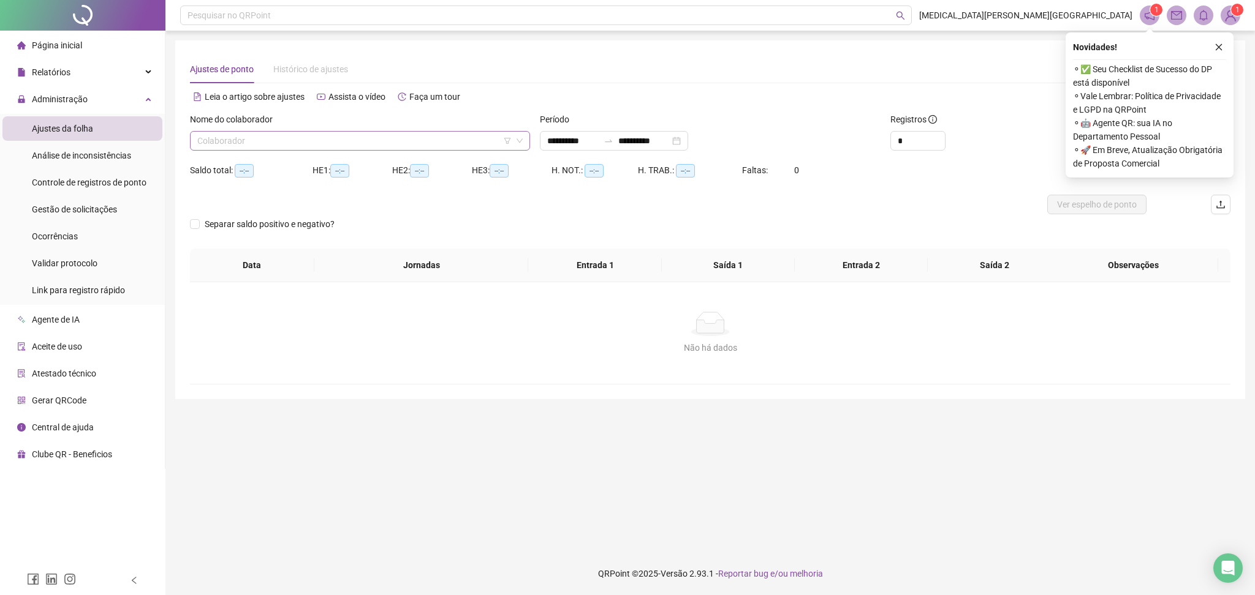
click at [329, 140] on input "search" at bounding box center [354, 141] width 314 height 18
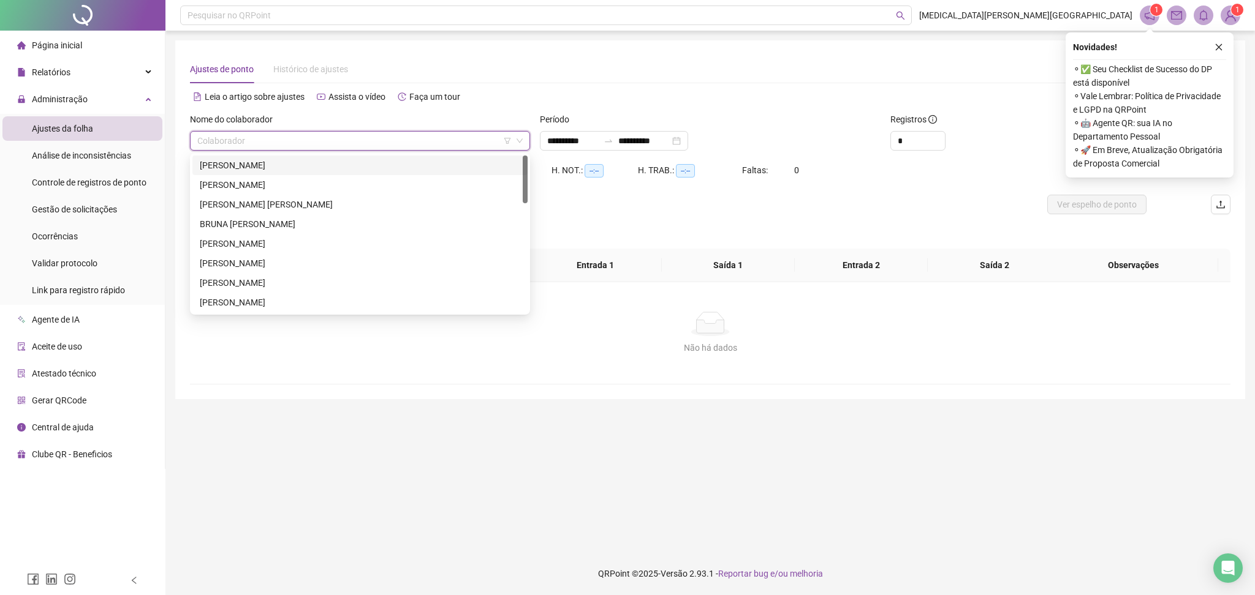
click at [317, 161] on div "[PERSON_NAME]" at bounding box center [360, 165] width 320 height 13
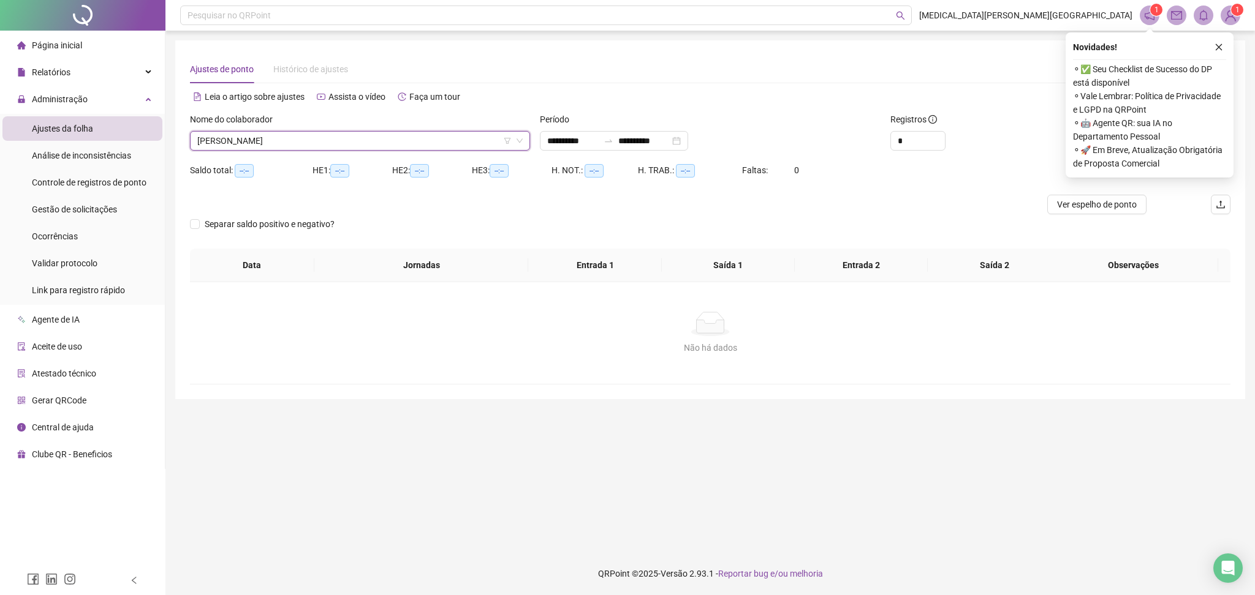
click at [1223, 48] on button "button" at bounding box center [1218, 47] width 15 height 15
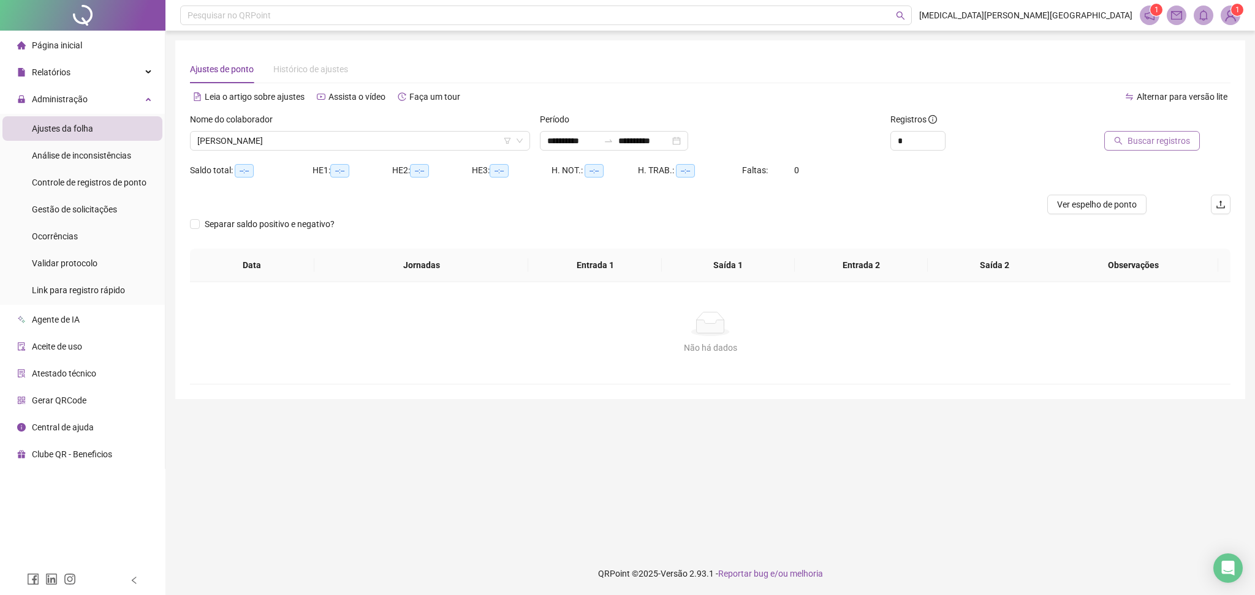
click at [1181, 145] on span "Buscar registros" at bounding box center [1158, 140] width 62 height 13
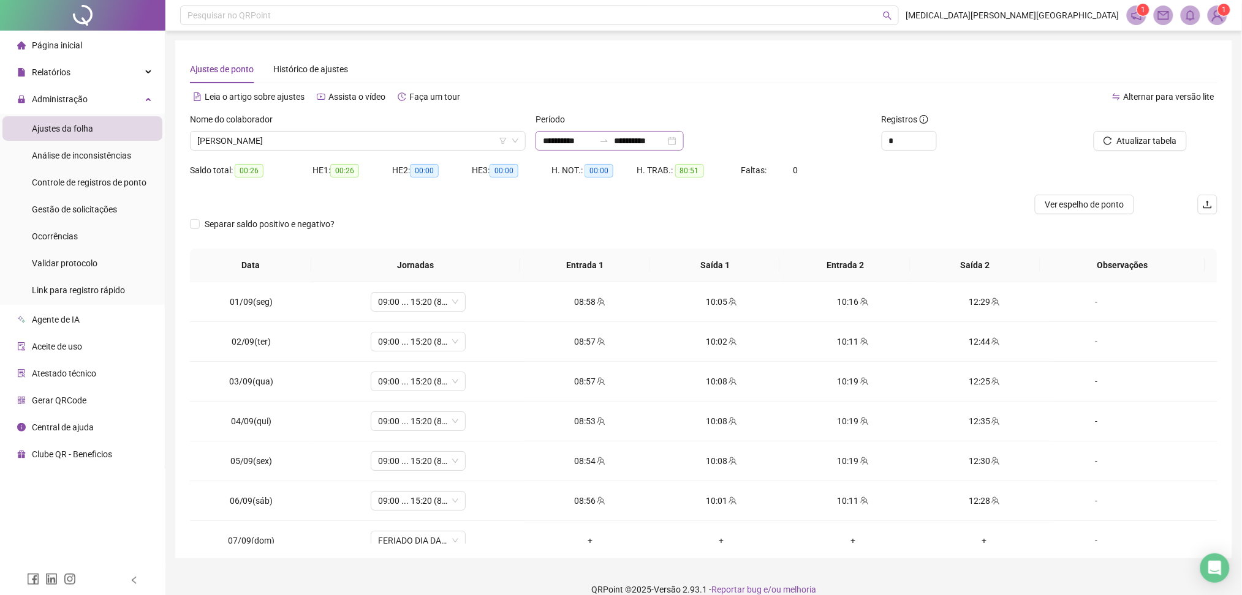
click at [609, 141] on icon "swap-right" at bounding box center [604, 141] width 10 height 10
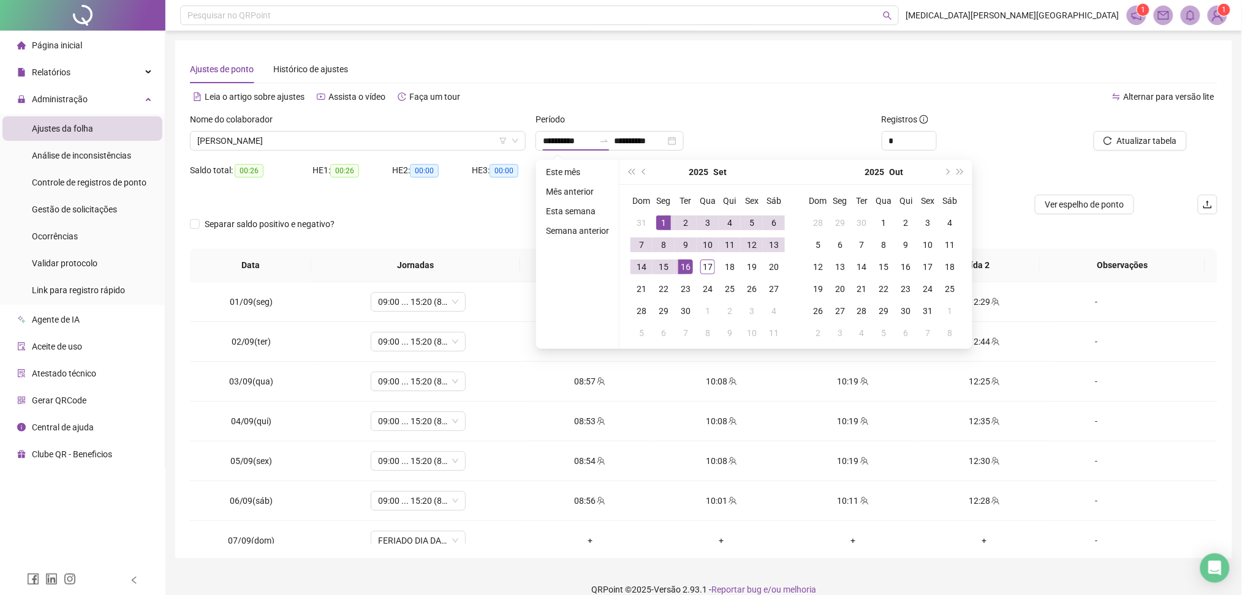
click at [660, 219] on div "1" at bounding box center [663, 223] width 15 height 15
type input "**********"
click at [703, 265] on div "17" at bounding box center [707, 267] width 15 height 15
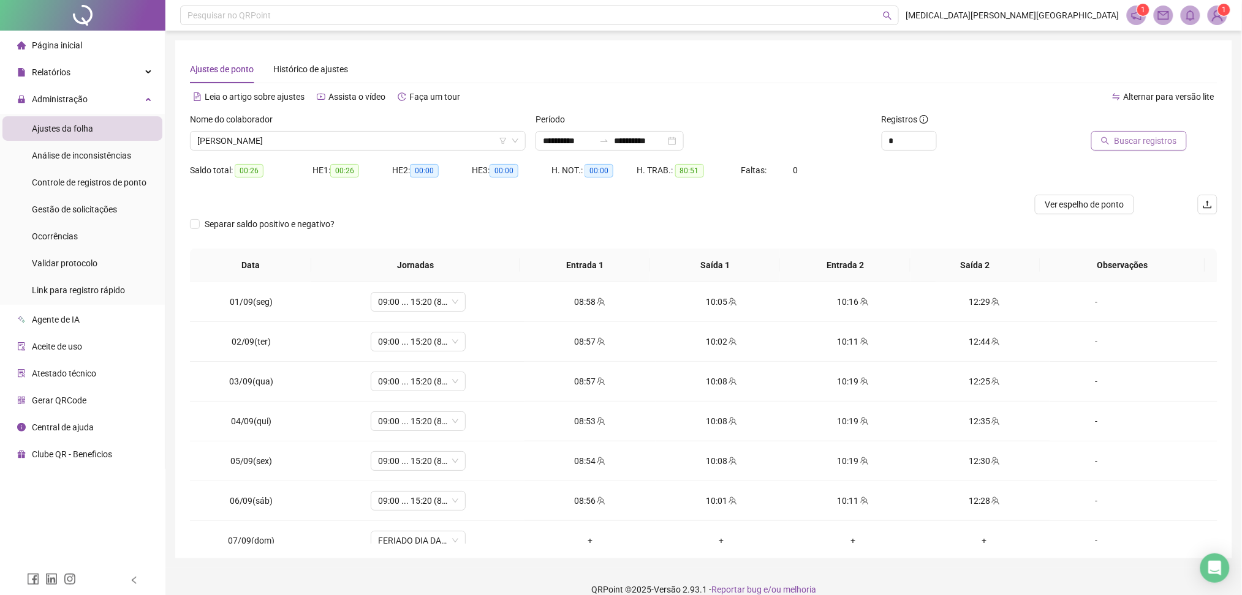
click at [1123, 140] on span "Buscar registros" at bounding box center [1145, 140] width 62 height 13
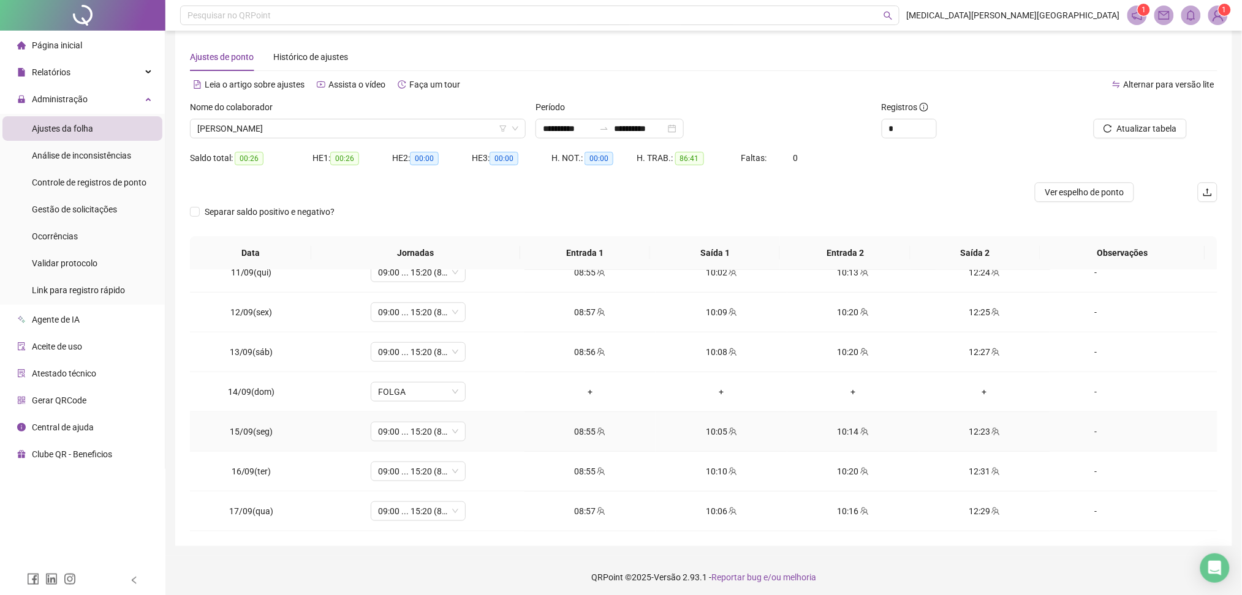
scroll to position [15, 0]
click at [923, 124] on span "Increase Value" at bounding box center [929, 121] width 13 height 11
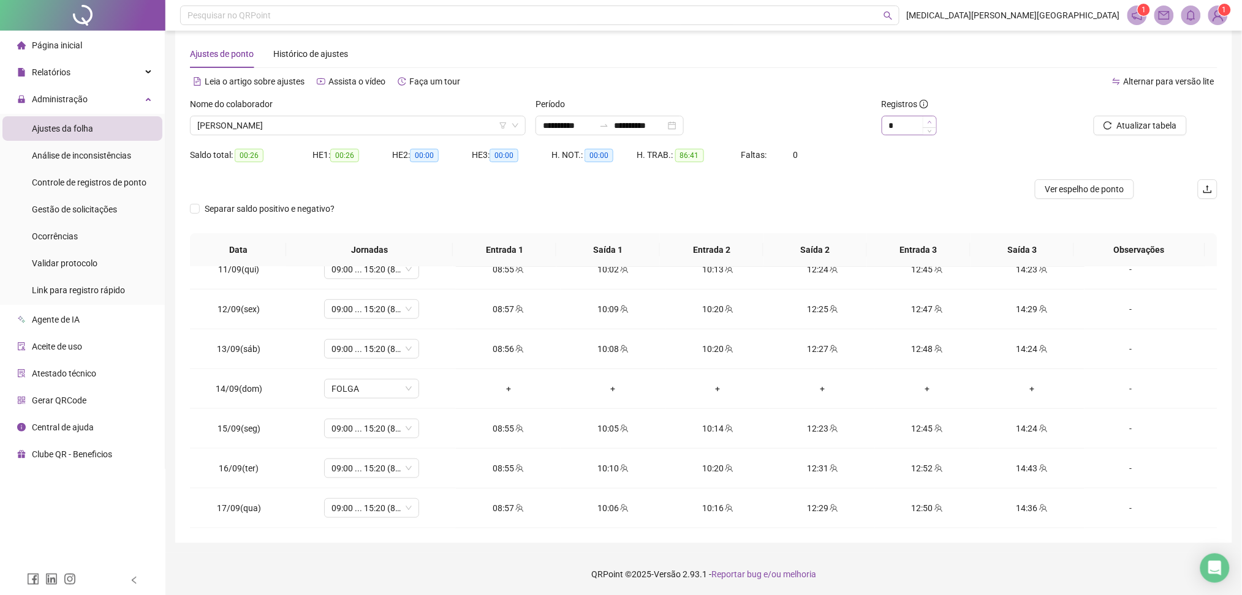
drag, startPoint x: 940, startPoint y: 119, endPoint x: 932, endPoint y: 120, distance: 8.1
click at [939, 119] on div "*" at bounding box center [963, 126] width 163 height 20
click at [924, 120] on span "Increase Value" at bounding box center [929, 121] width 13 height 11
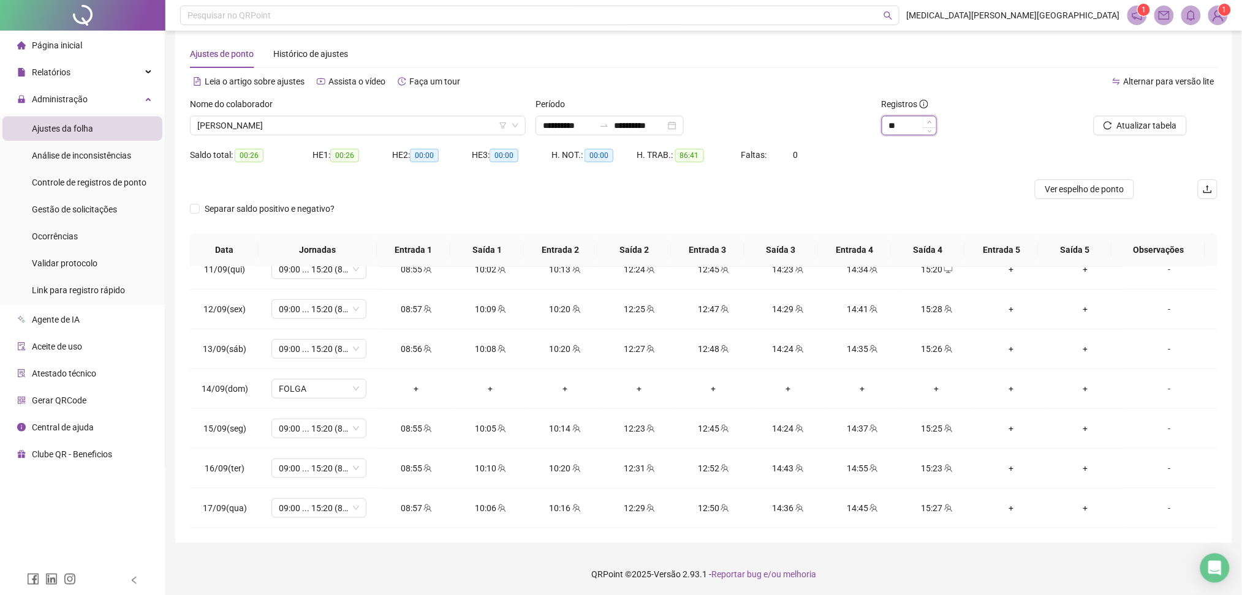
click at [932, 122] on icon "up" at bounding box center [929, 122] width 4 height 4
click at [930, 121] on icon "up" at bounding box center [929, 122] width 4 height 2
type input "**"
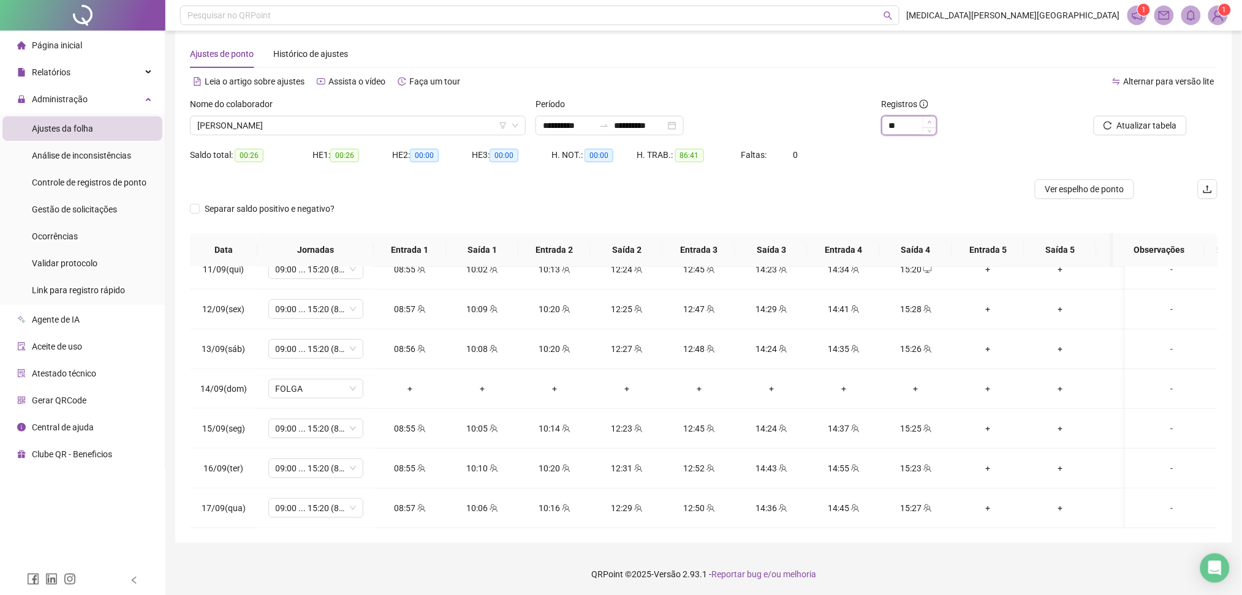
click at [929, 121] on icon "up" at bounding box center [929, 122] width 4 height 4
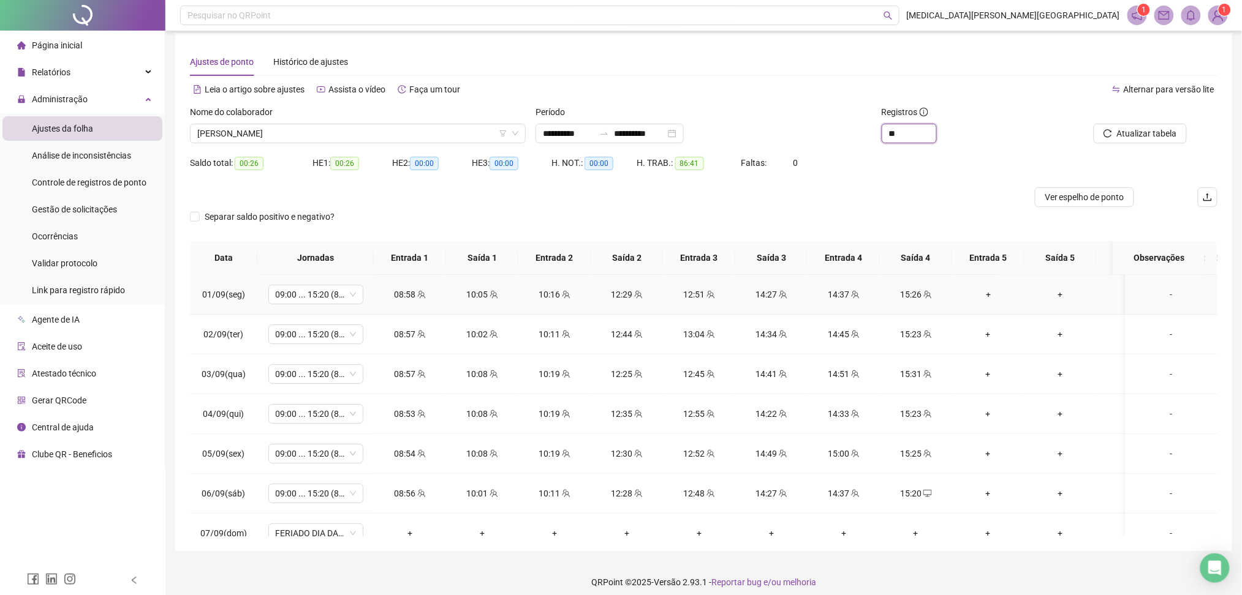
scroll to position [0, 0]
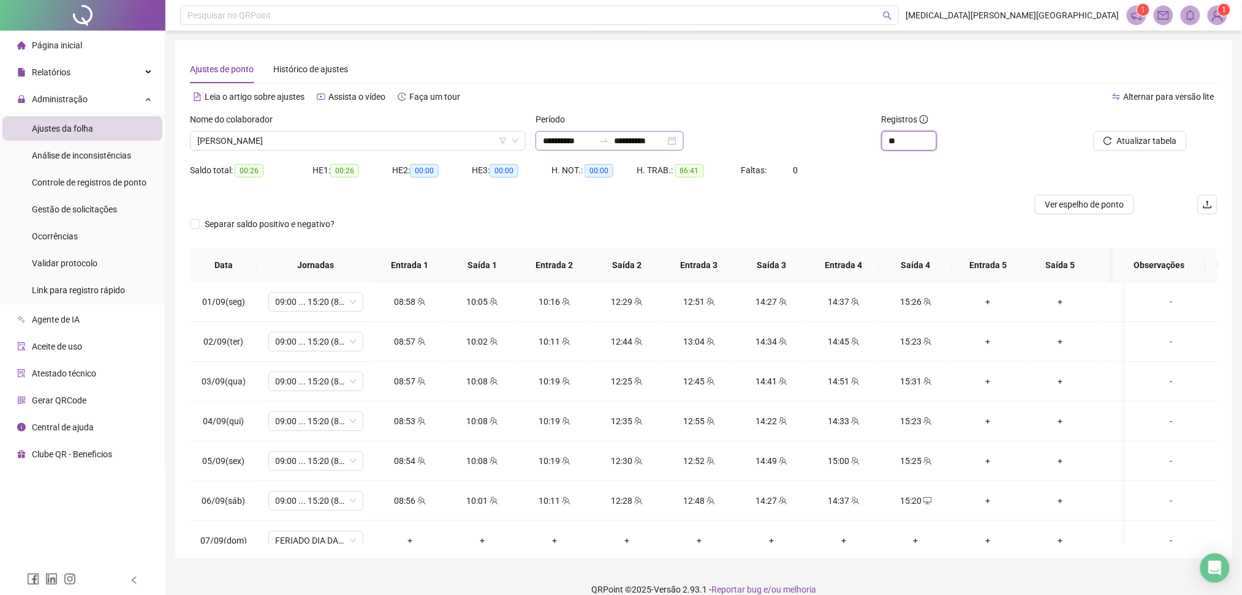
click at [613, 140] on div at bounding box center [604, 141] width 20 height 10
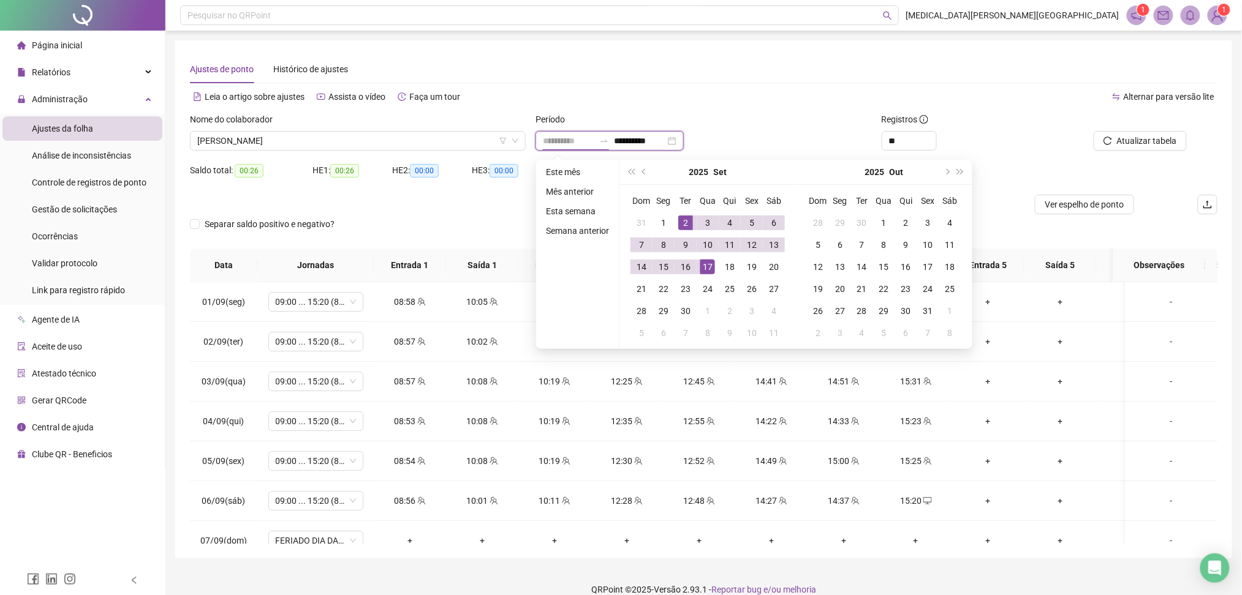
type input "**********"
click at [443, 75] on div "Ajustes de ponto Histórico de ajustes" at bounding box center [703, 69] width 1027 height 28
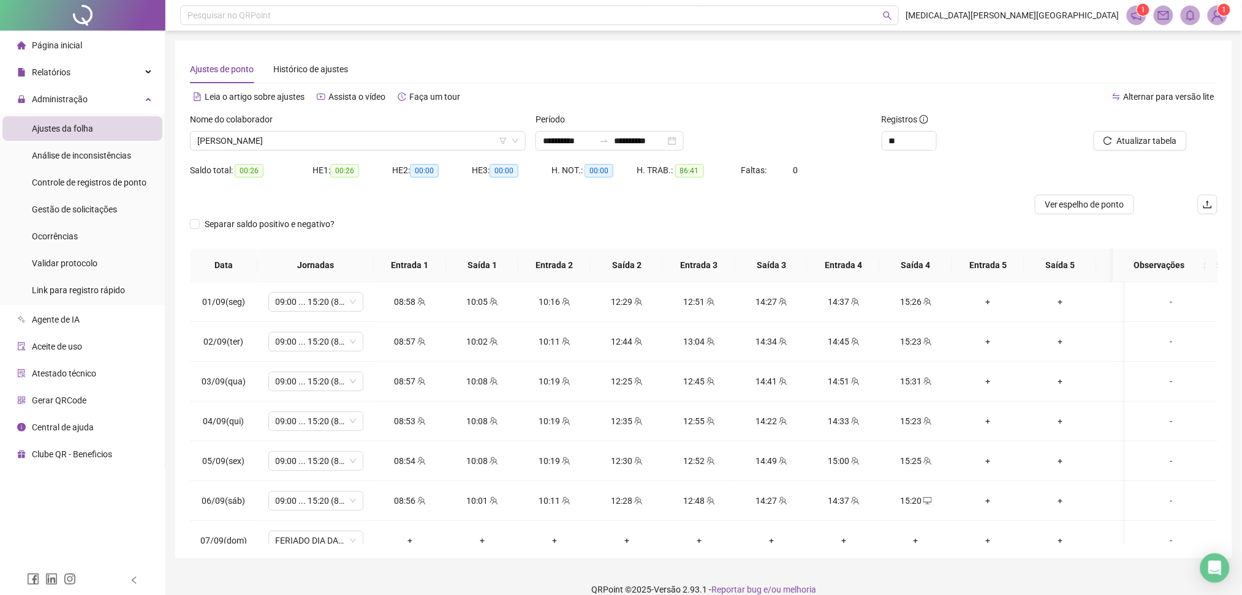
click at [345, 153] on div "Nome do colaborador ANA BEATRIZ SILVA DA CRUZ" at bounding box center [358, 137] width 346 height 48
click at [270, 140] on span "[PERSON_NAME]" at bounding box center [357, 141] width 321 height 18
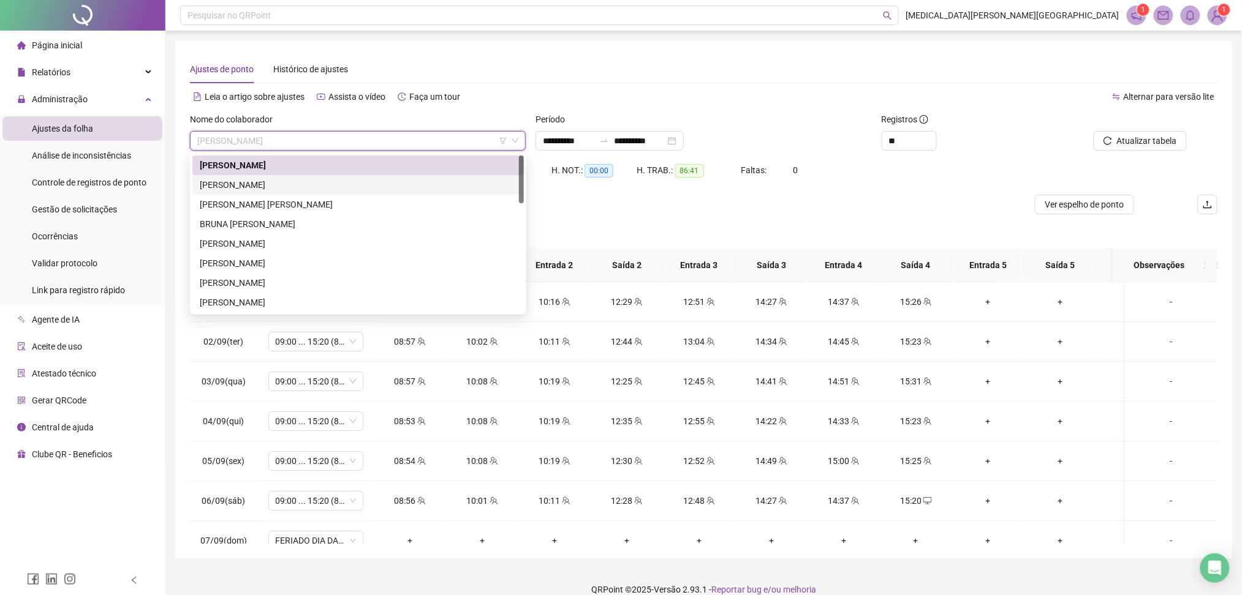
click at [296, 184] on div "[PERSON_NAME]" at bounding box center [358, 184] width 317 height 13
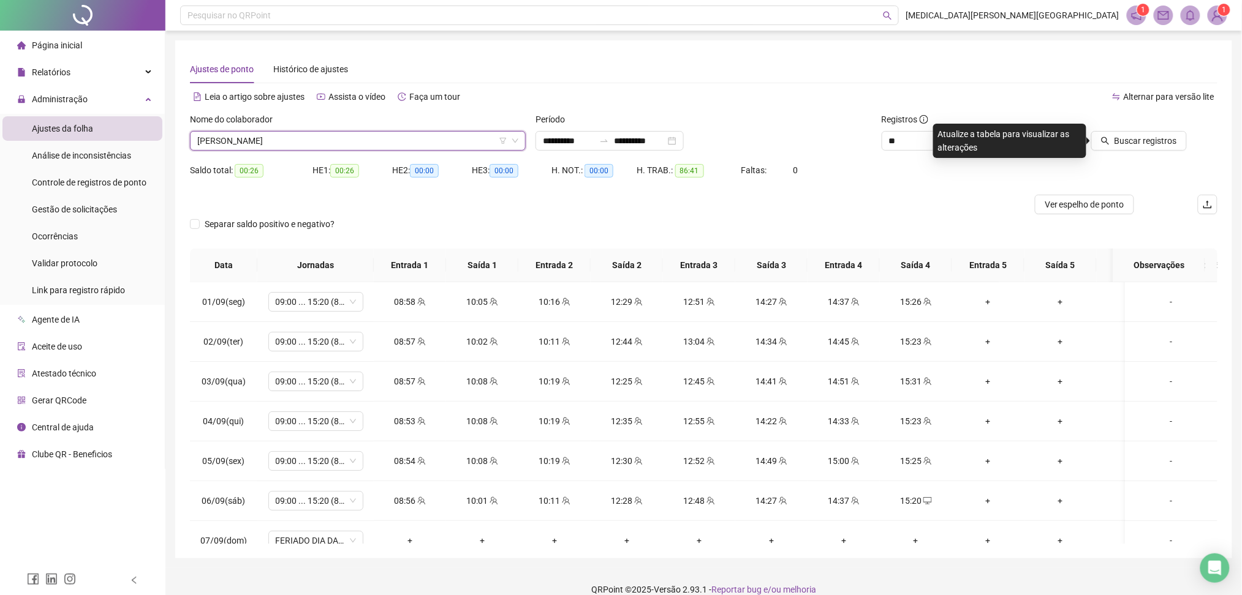
click at [355, 145] on span "[PERSON_NAME]" at bounding box center [357, 141] width 321 height 18
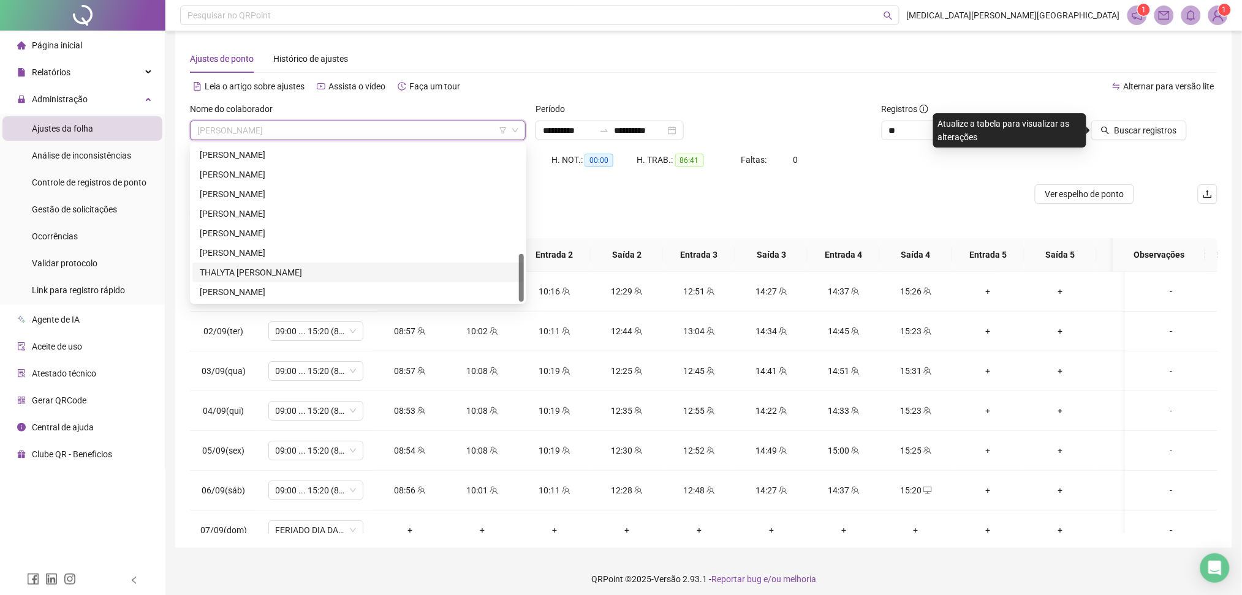
scroll to position [15, 0]
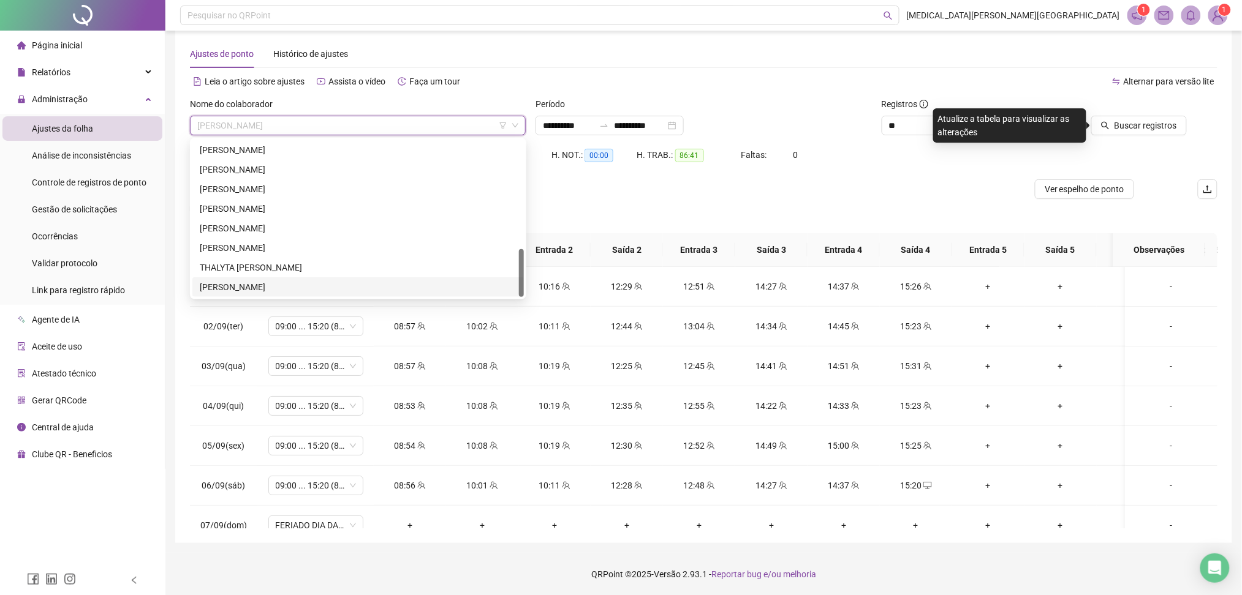
click at [298, 284] on div "[PERSON_NAME]" at bounding box center [358, 287] width 317 height 13
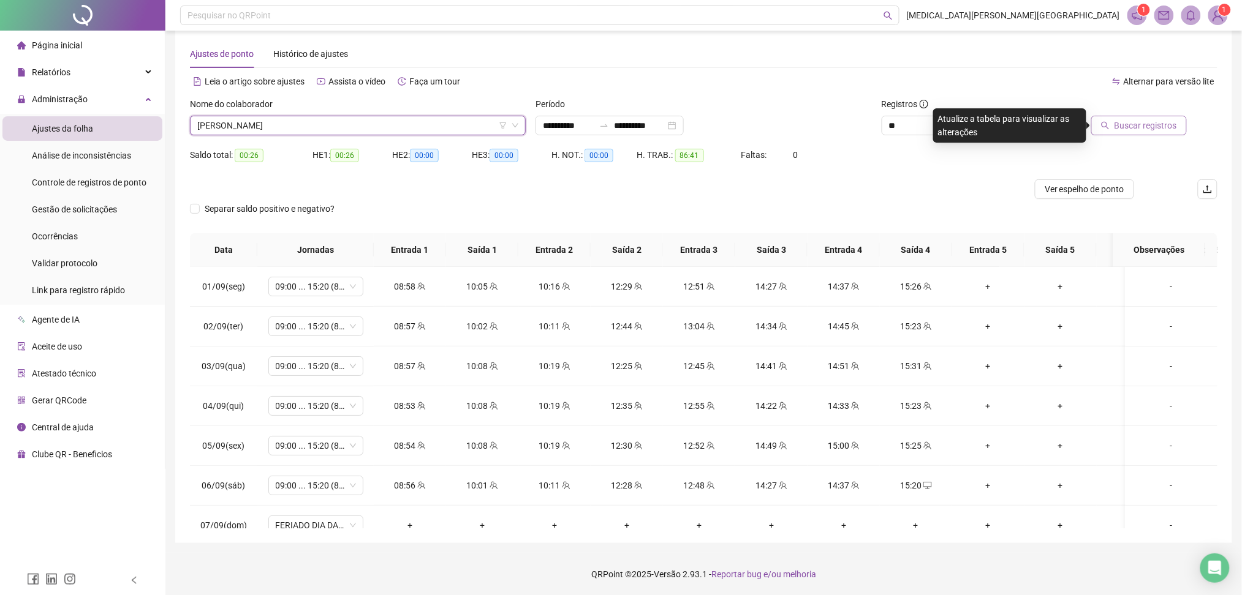
click at [1147, 123] on span "Buscar registros" at bounding box center [1145, 125] width 62 height 13
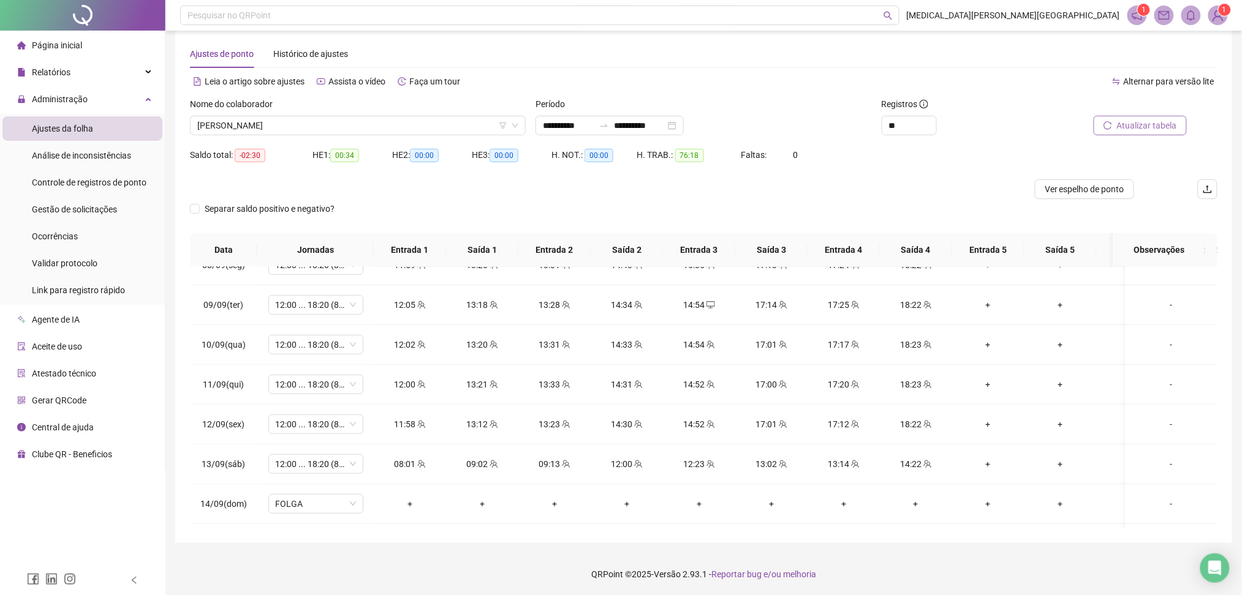
scroll to position [428, 0]
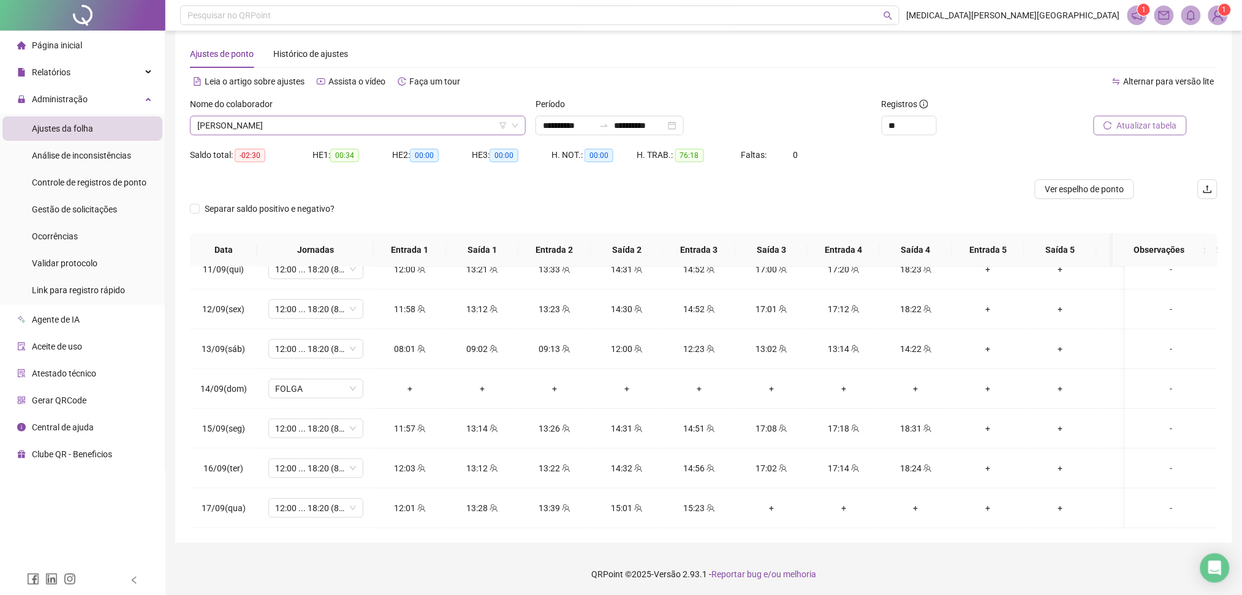
click at [339, 125] on span "[PERSON_NAME]" at bounding box center [357, 125] width 321 height 18
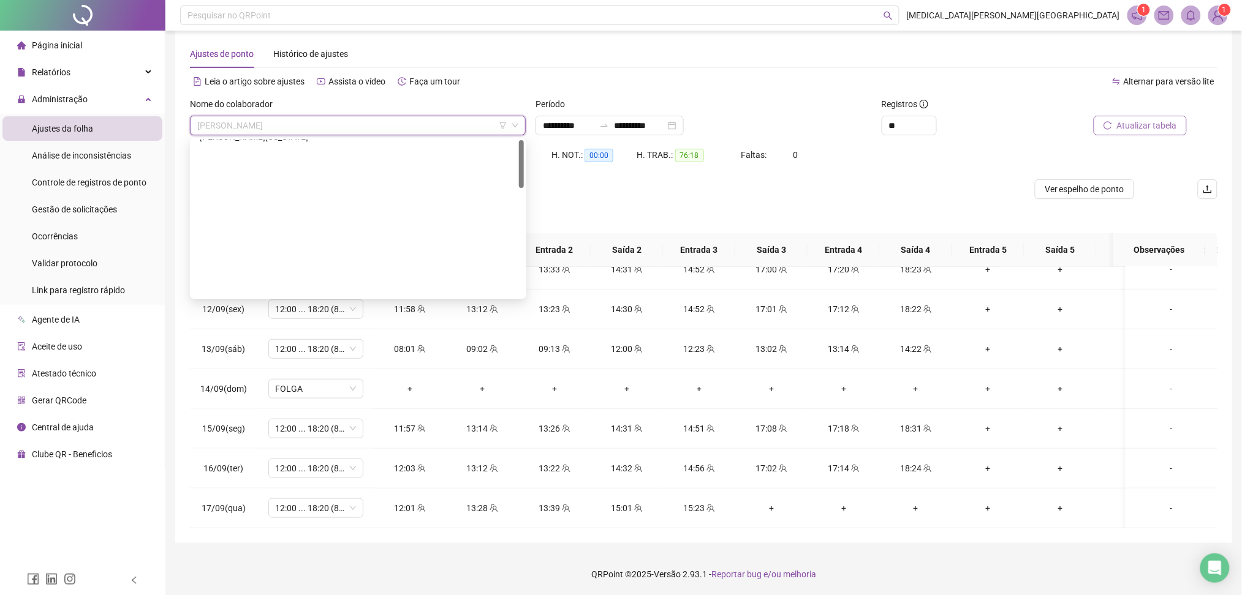
scroll to position [0, 0]
